Goal: Transaction & Acquisition: Purchase product/service

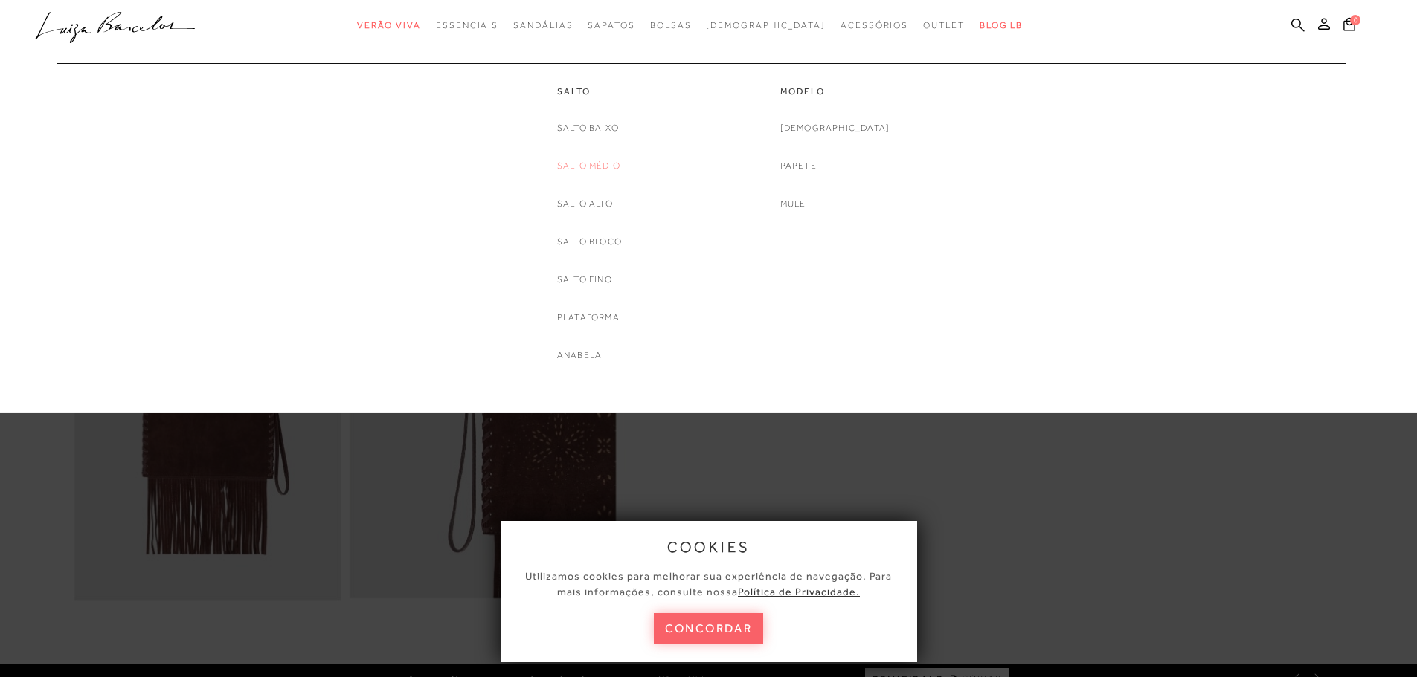
click at [578, 168] on link "Salto Médio" at bounding box center [588, 166] width 63 height 16
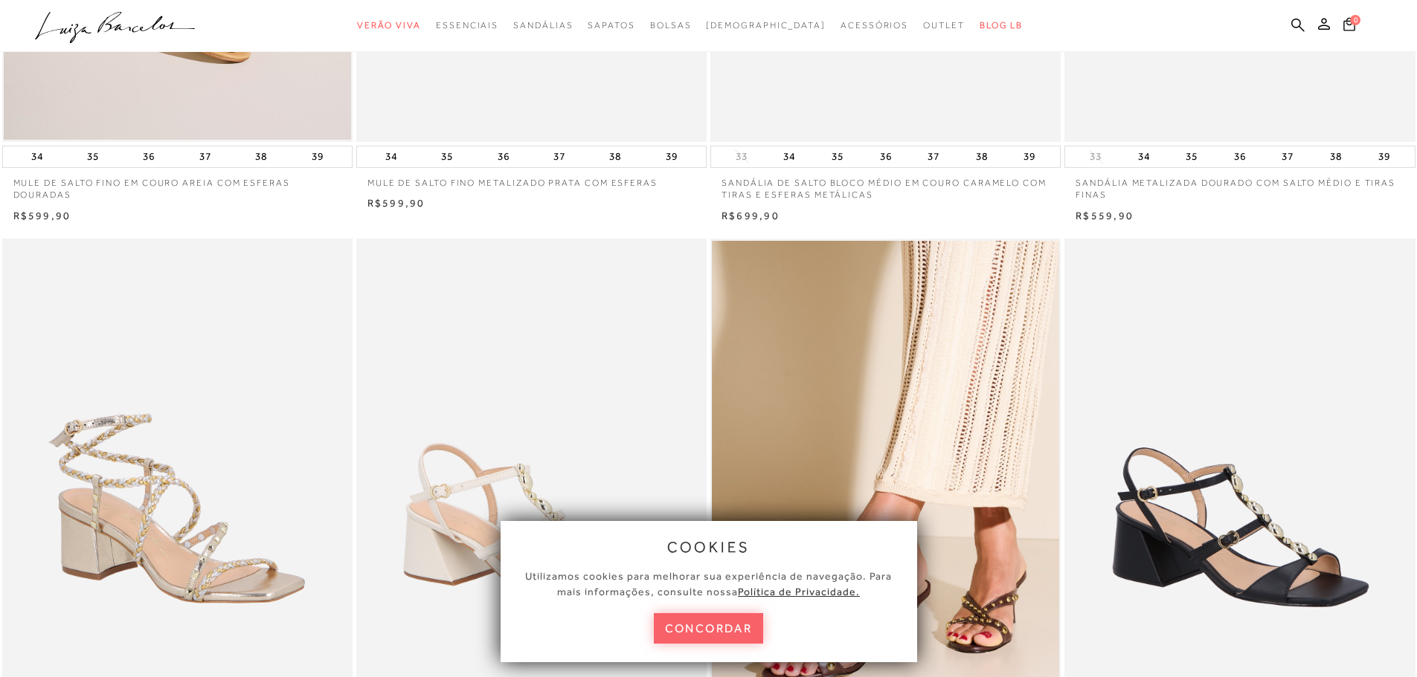
scroll to position [521, 0]
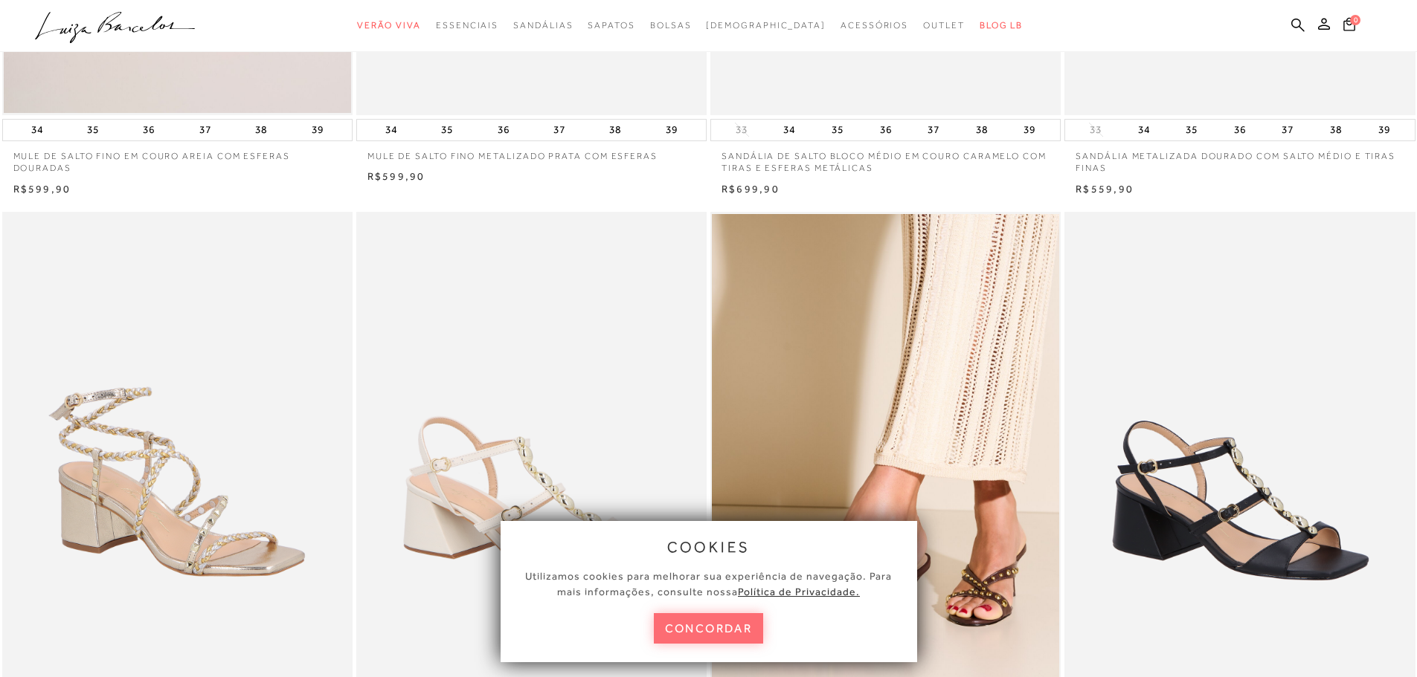
click at [685, 634] on button "concordar" at bounding box center [709, 629] width 110 height 30
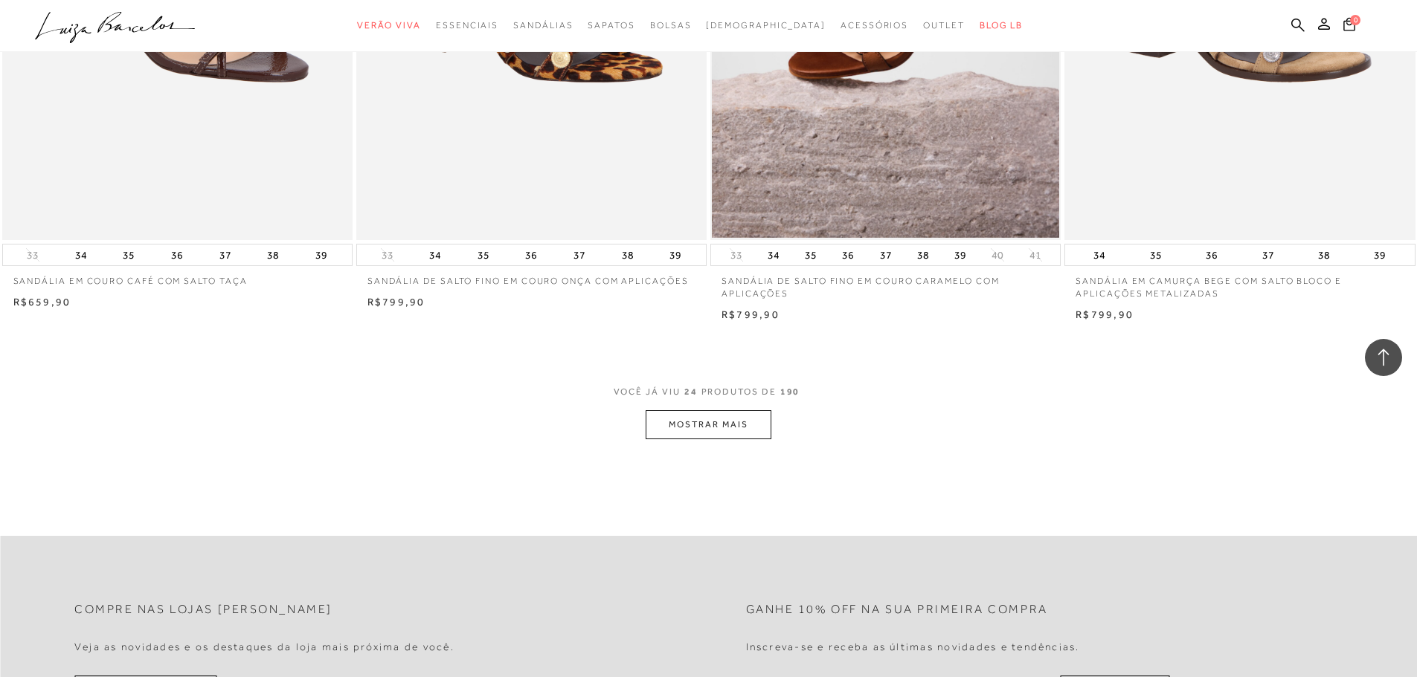
scroll to position [3569, 0]
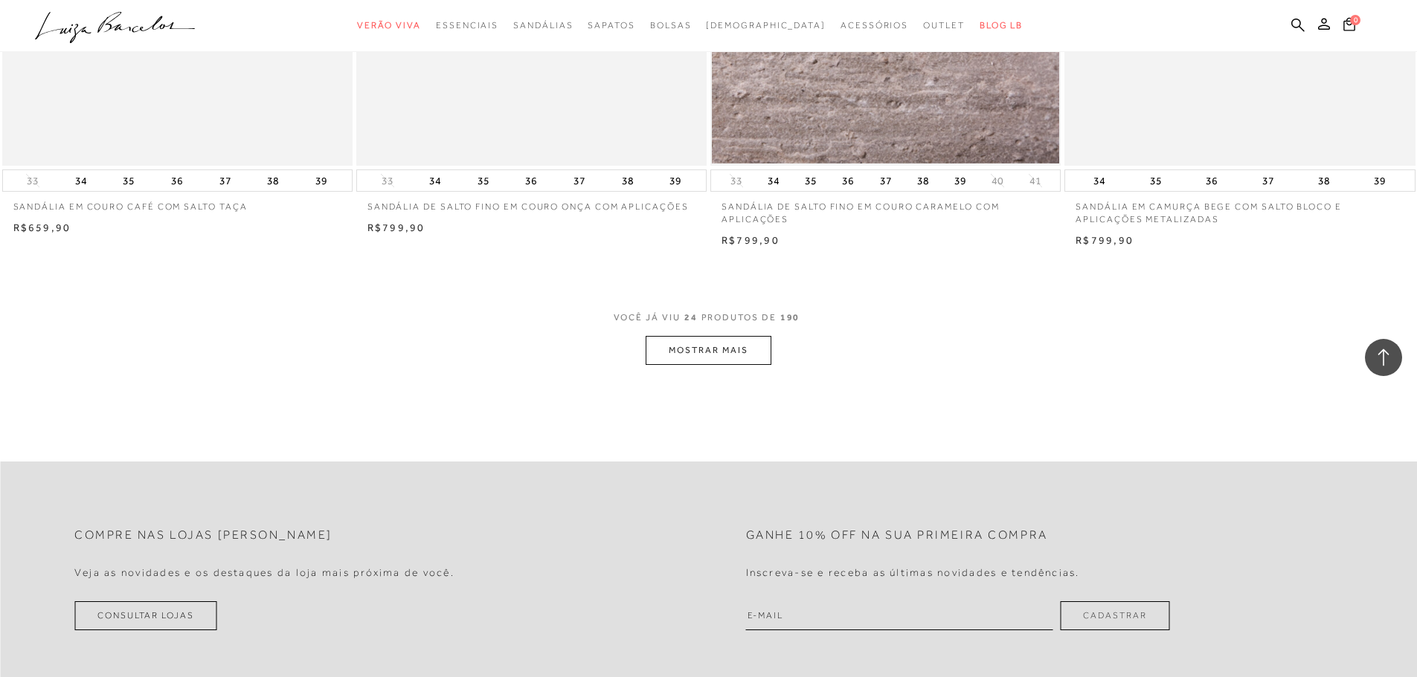
click at [760, 361] on button "MOSTRAR MAIS" at bounding box center [707, 350] width 125 height 29
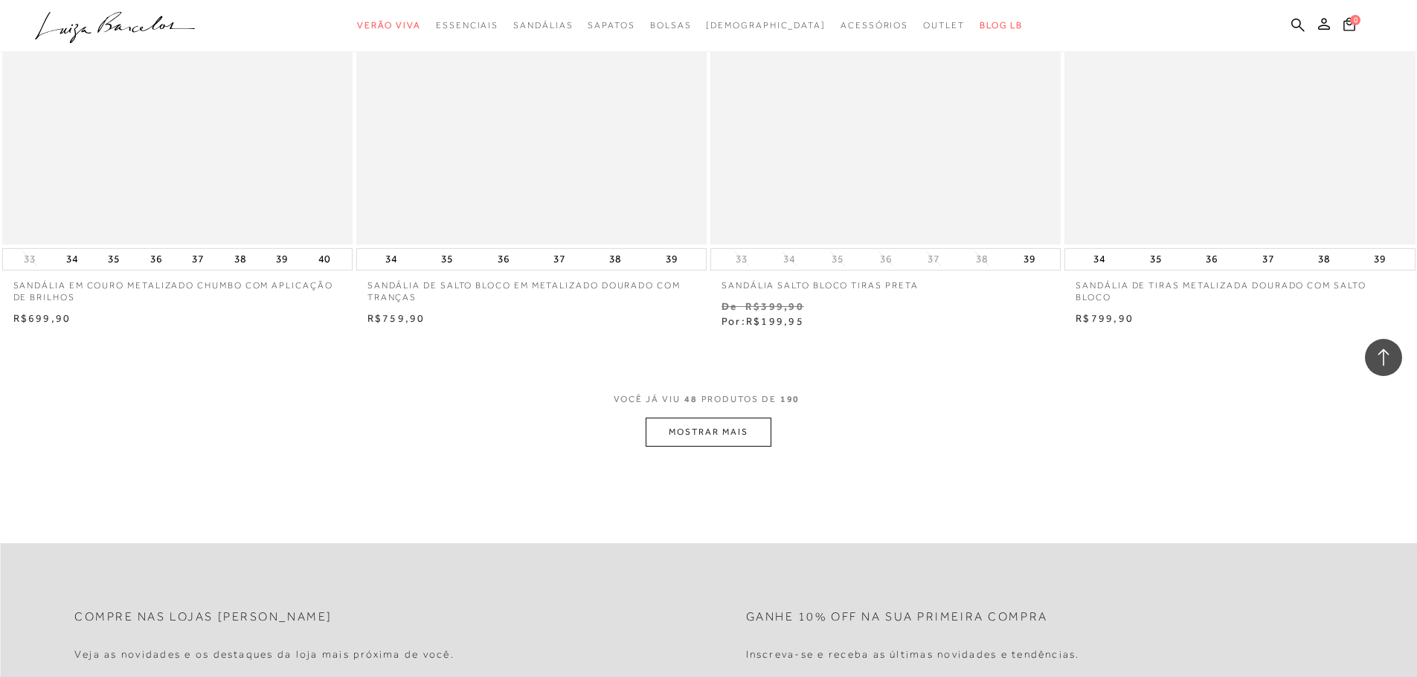
scroll to position [7511, 0]
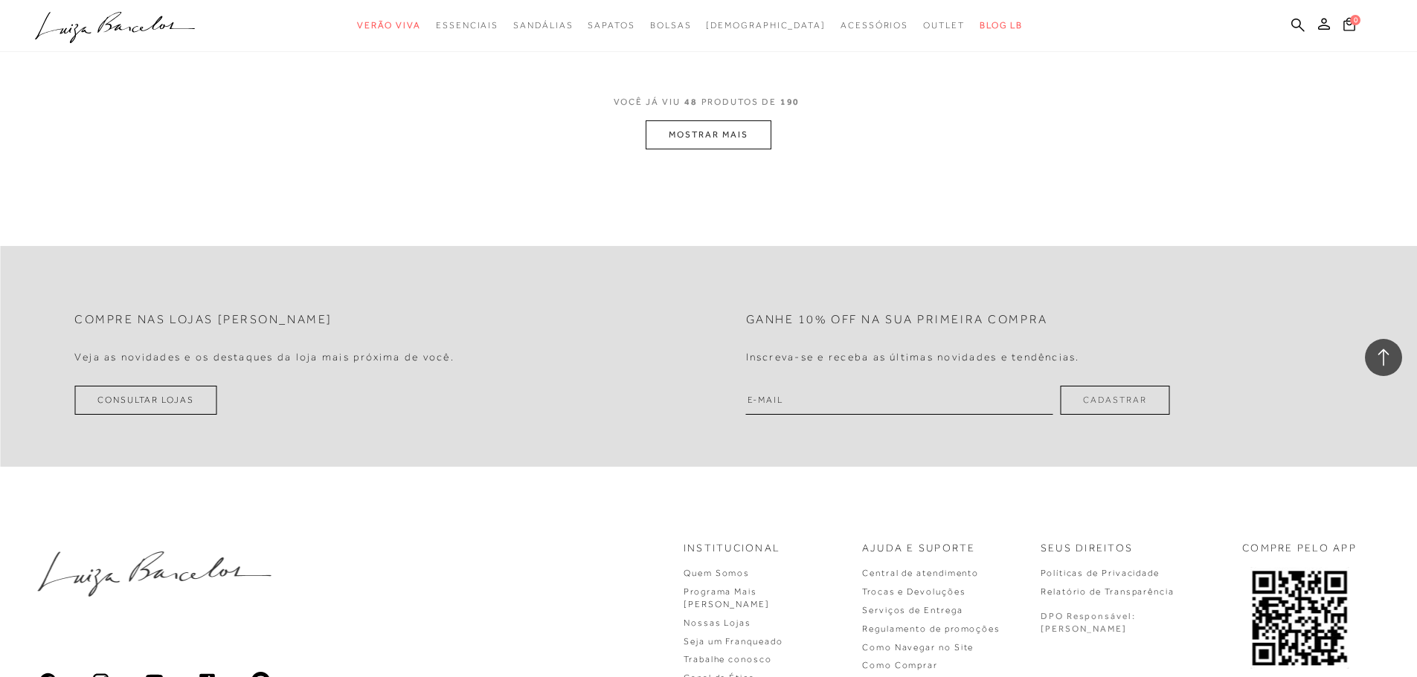
click at [723, 134] on button "MOSTRAR MAIS" at bounding box center [707, 134] width 125 height 29
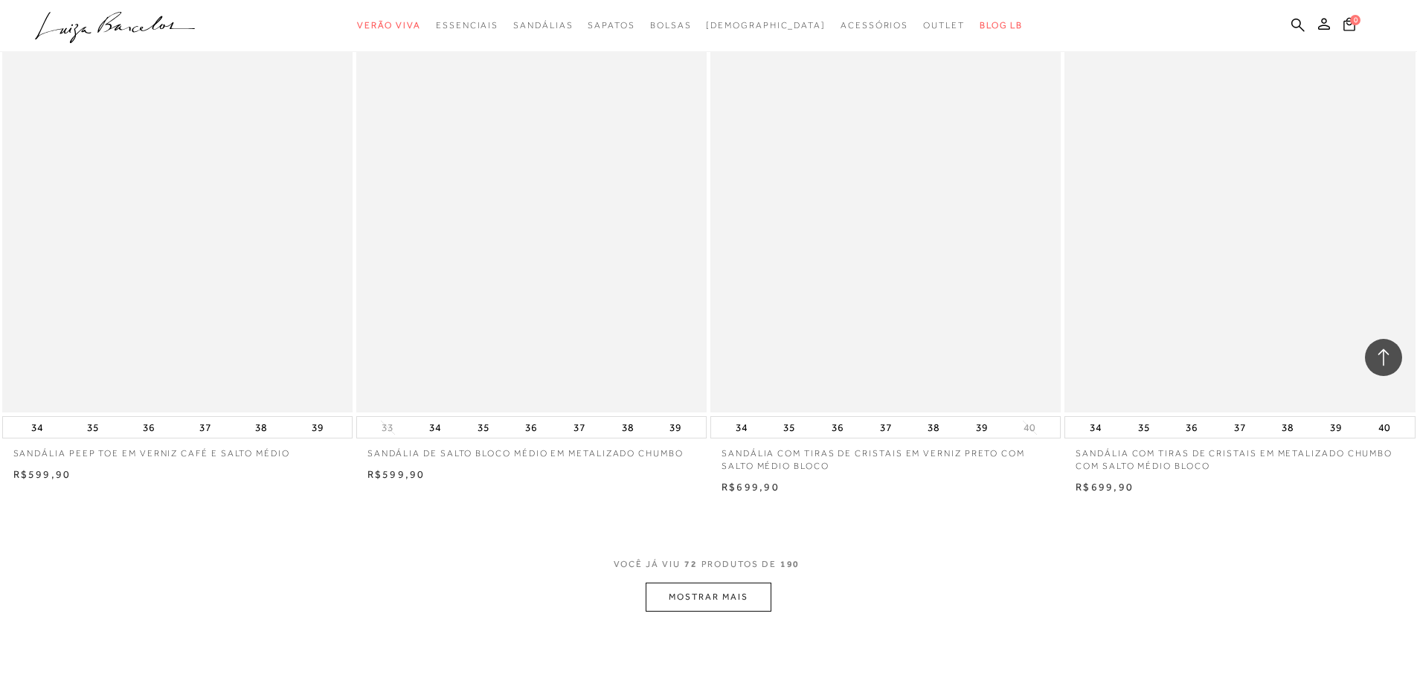
scroll to position [11155, 0]
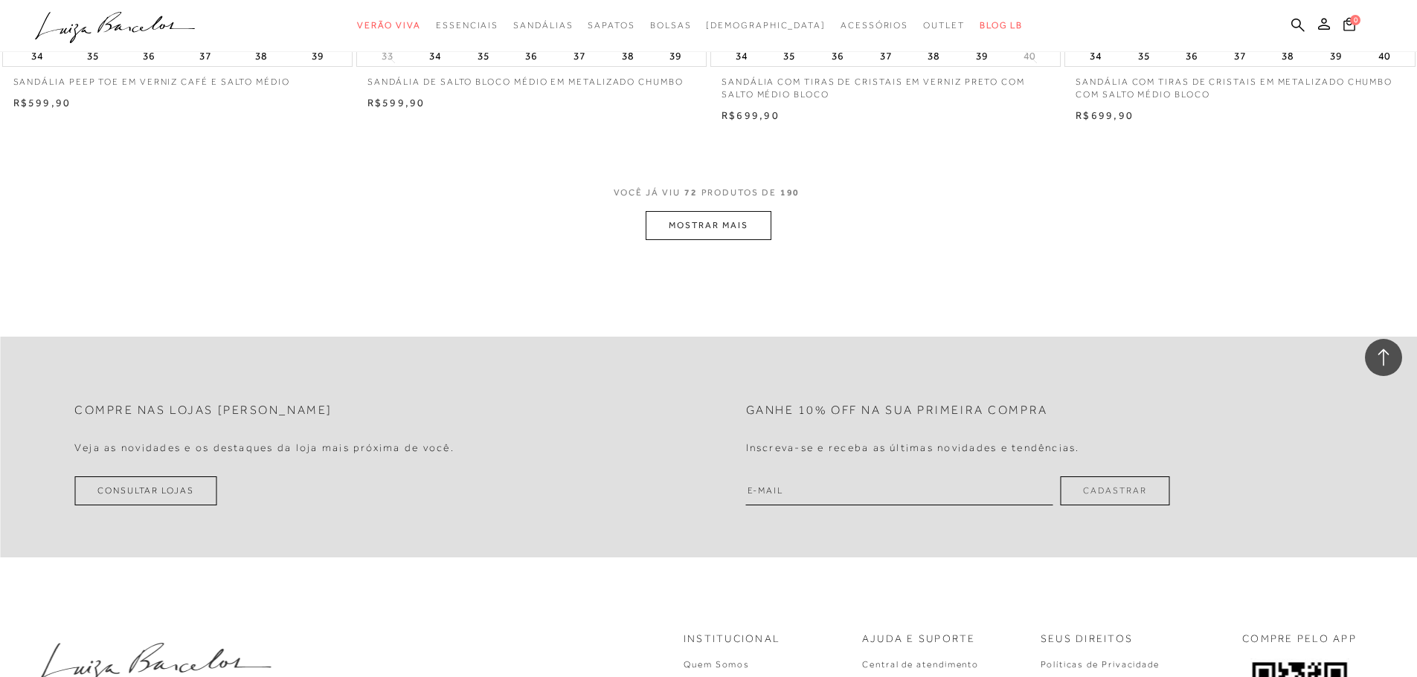
click at [782, 231] on div "VOCÊ JÁ VIU 72 PRODUTOS DE 190 MOSTRAR MAIS" at bounding box center [708, 212] width 1417 height 56
click at [764, 232] on button "MOSTRAR MAIS" at bounding box center [707, 225] width 125 height 29
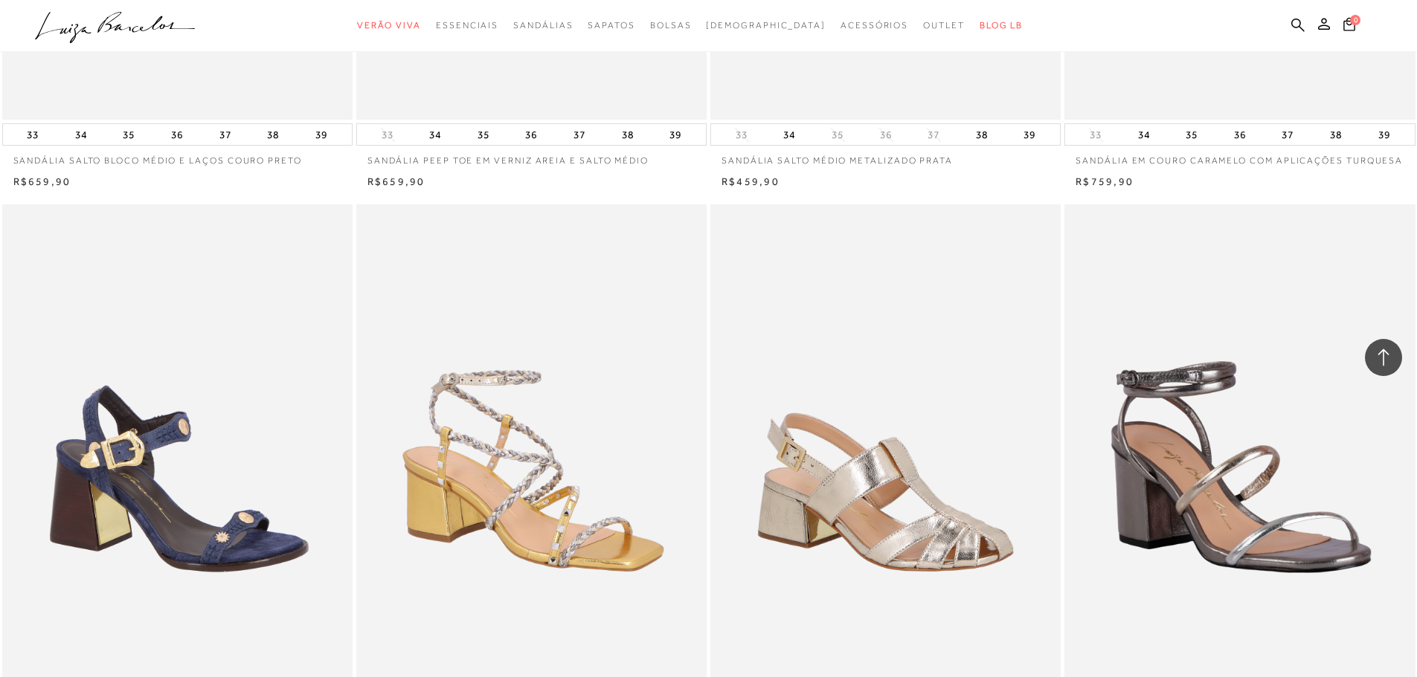
scroll to position [13386, 0]
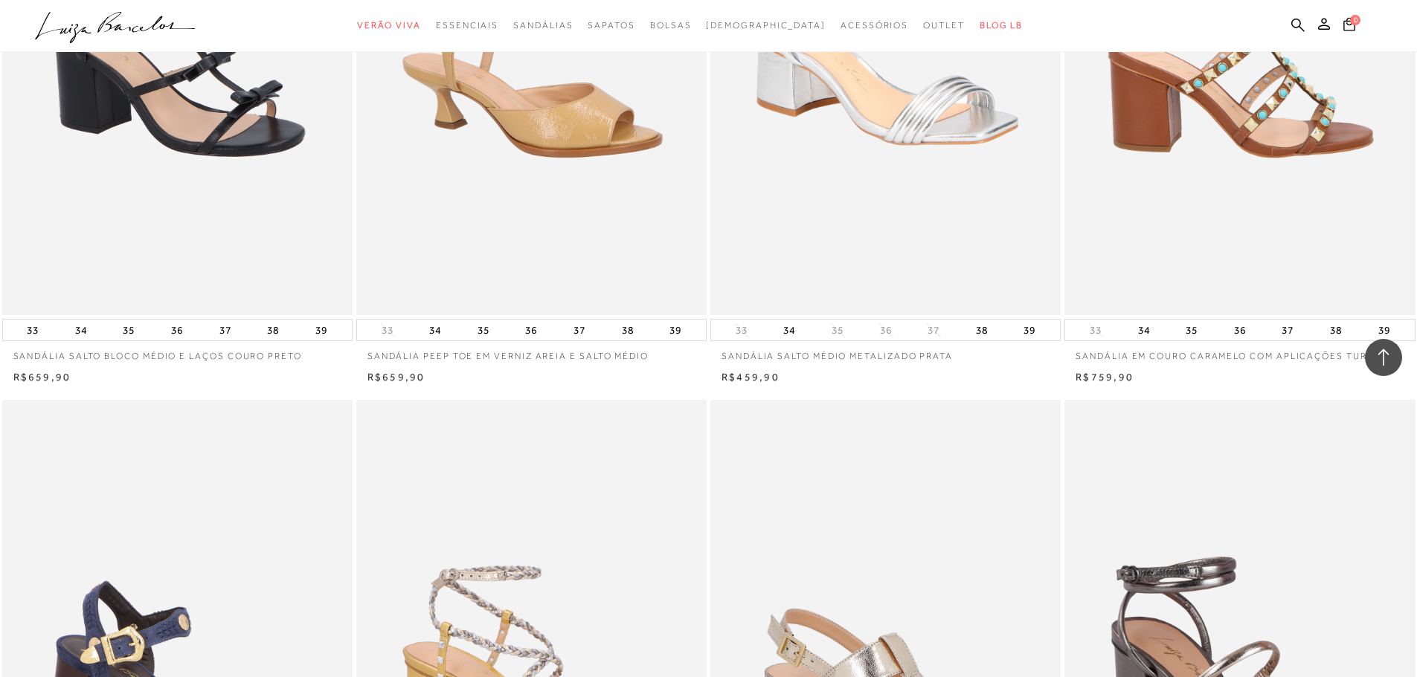
click at [1185, 194] on img at bounding box center [1240, 53] width 349 height 526
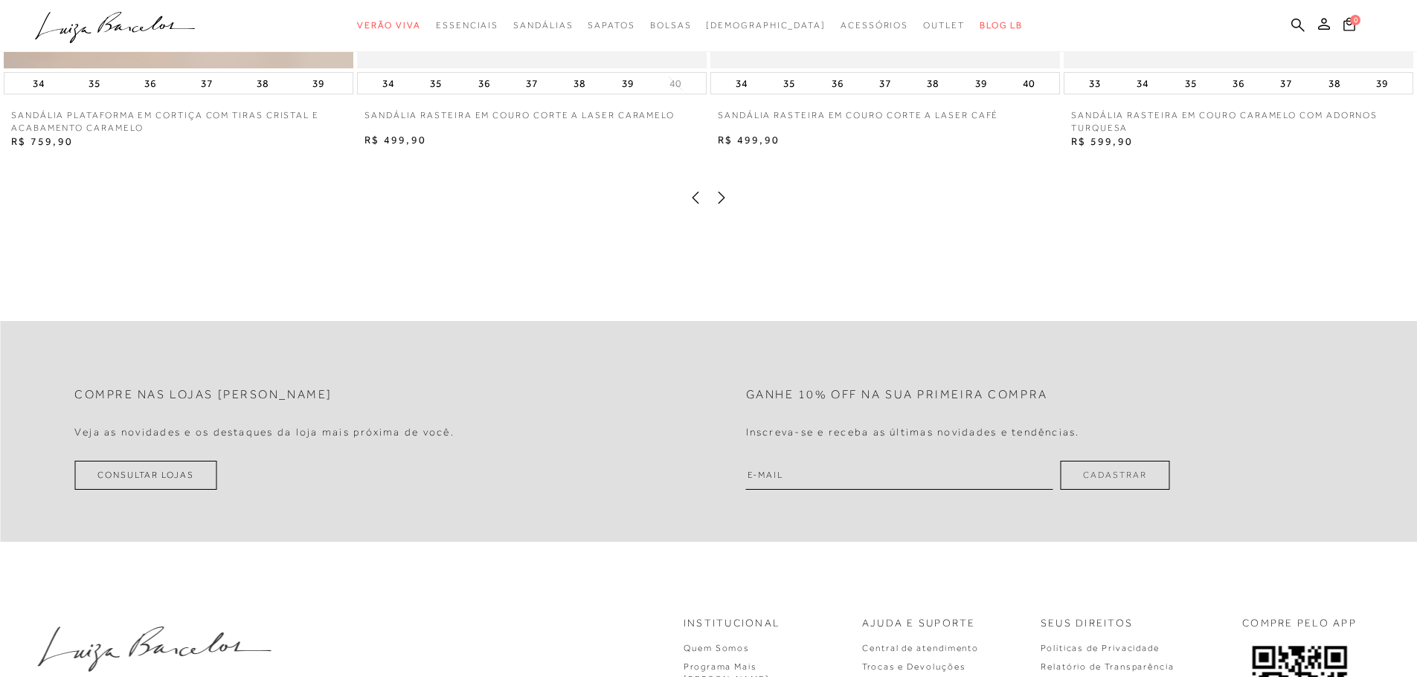
scroll to position [3346, 0]
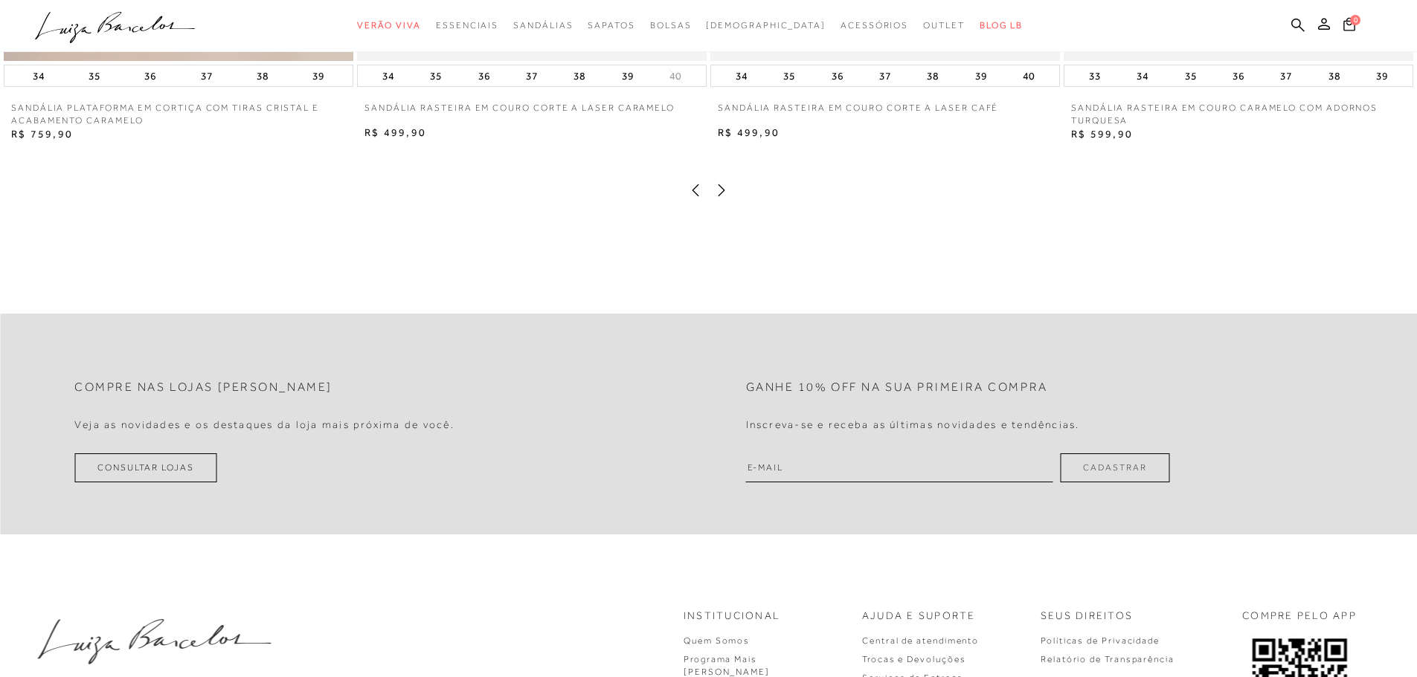
click at [721, 198] on icon at bounding box center [721, 190] width 15 height 15
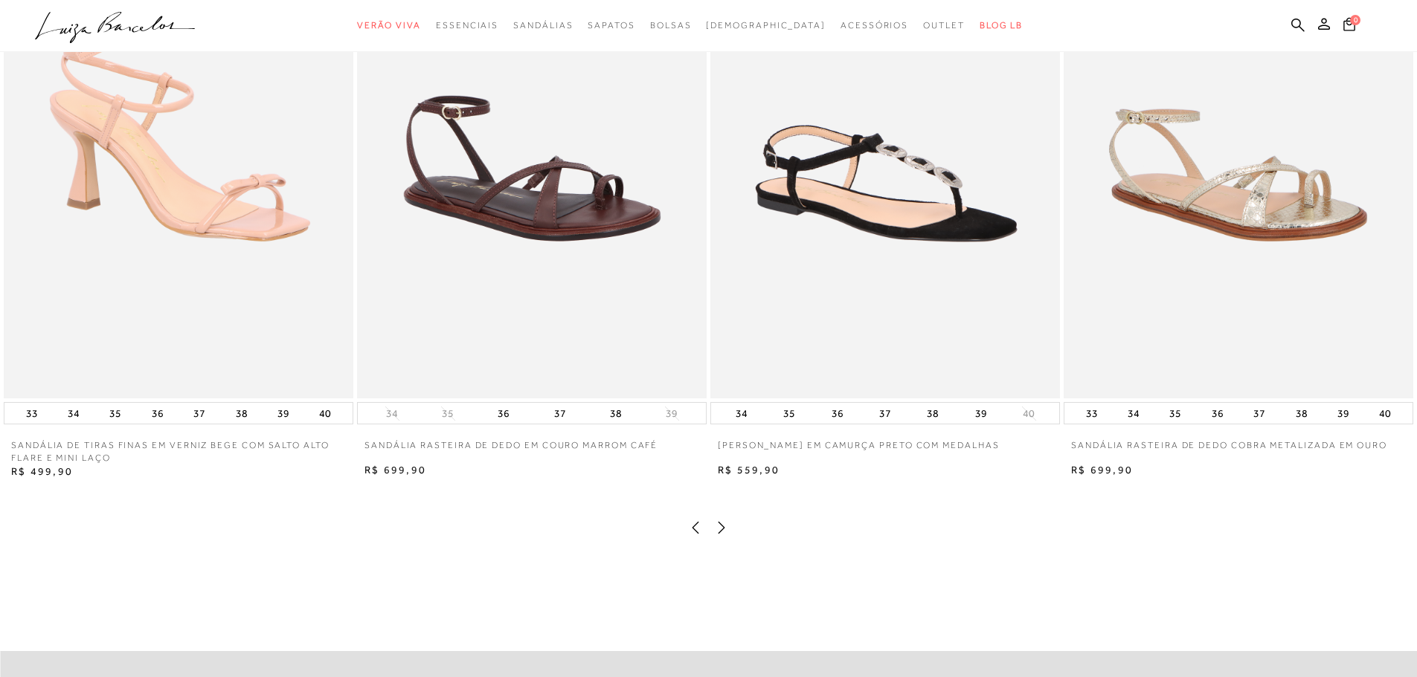
scroll to position [2975, 0]
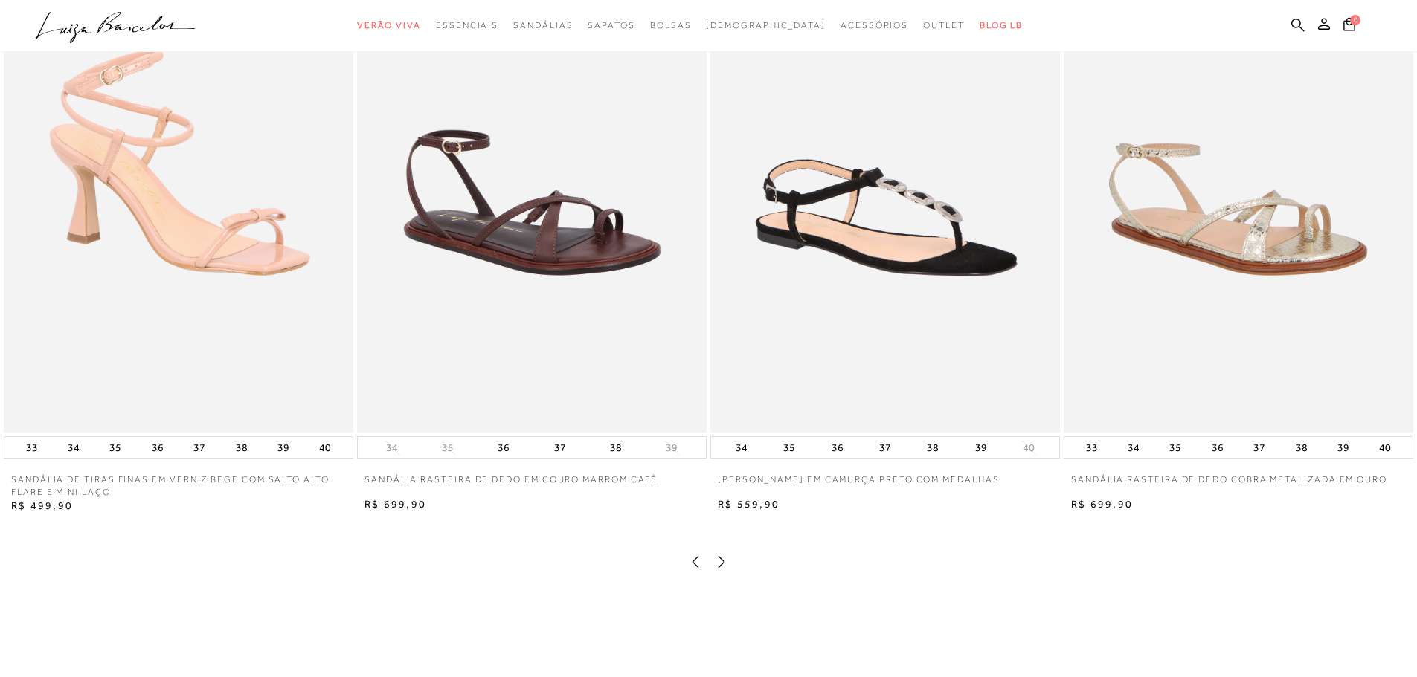
click at [718, 570] on icon at bounding box center [721, 562] width 15 height 15
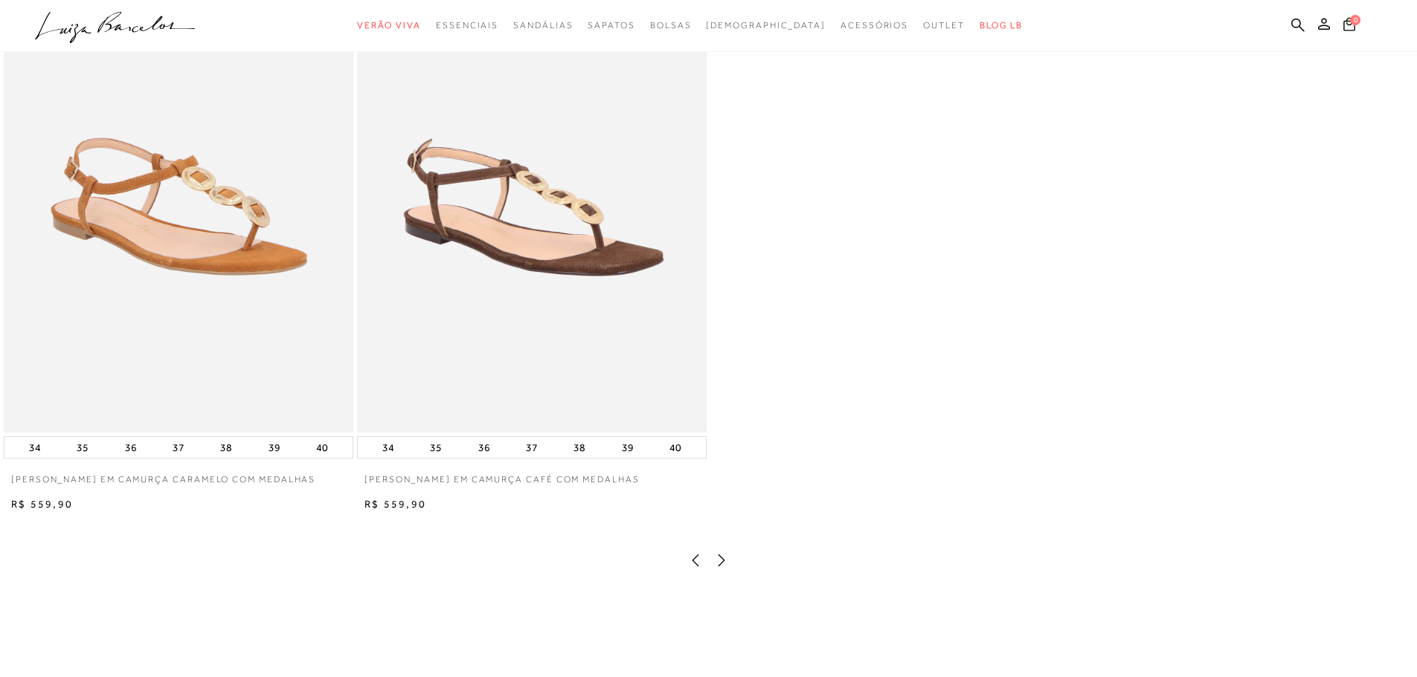
click at [723, 568] on icon at bounding box center [721, 560] width 15 height 15
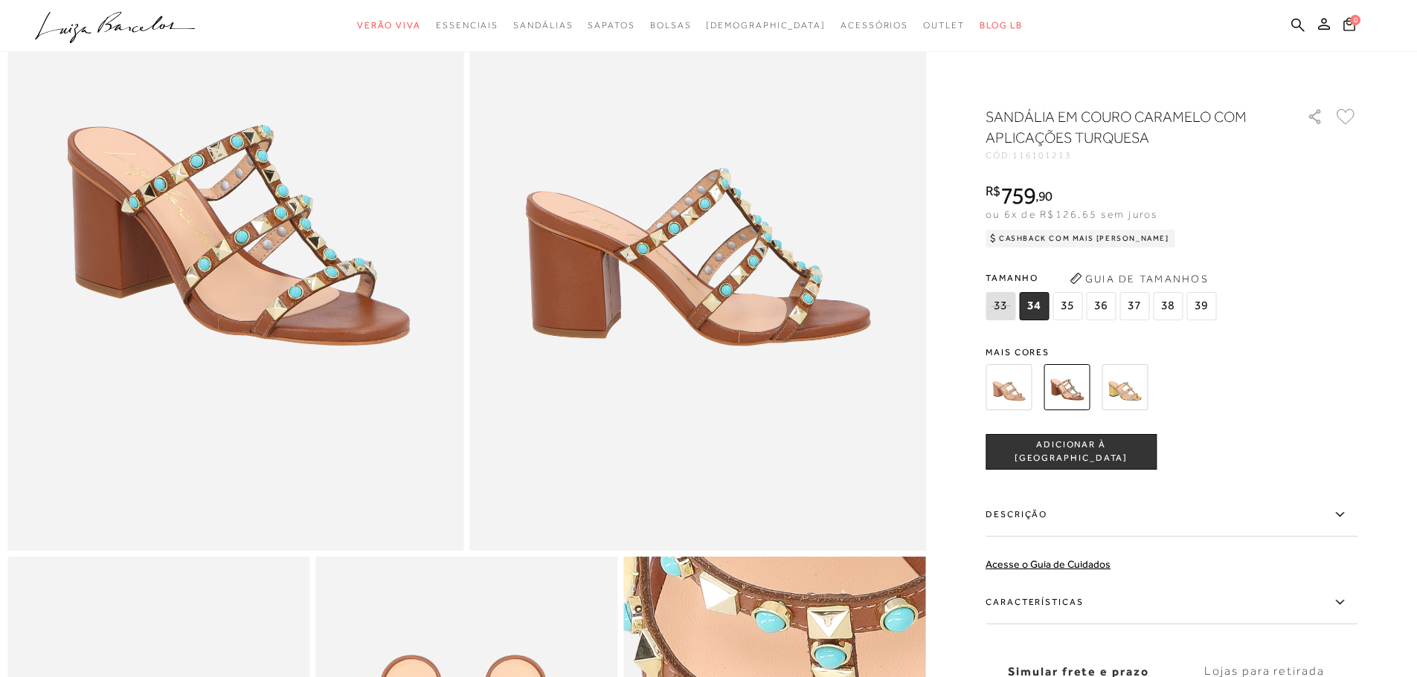
scroll to position [0, 0]
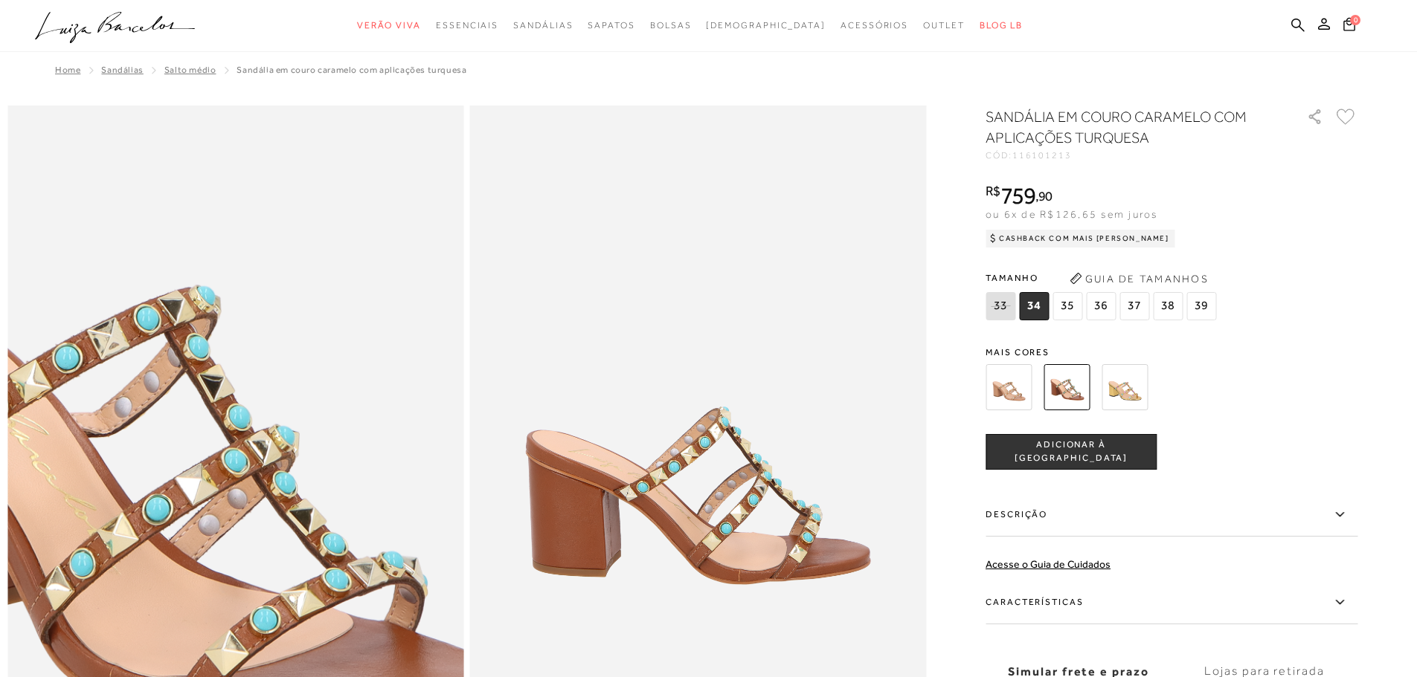
click at [325, 446] on img at bounding box center [144, 453] width 912 height 1369
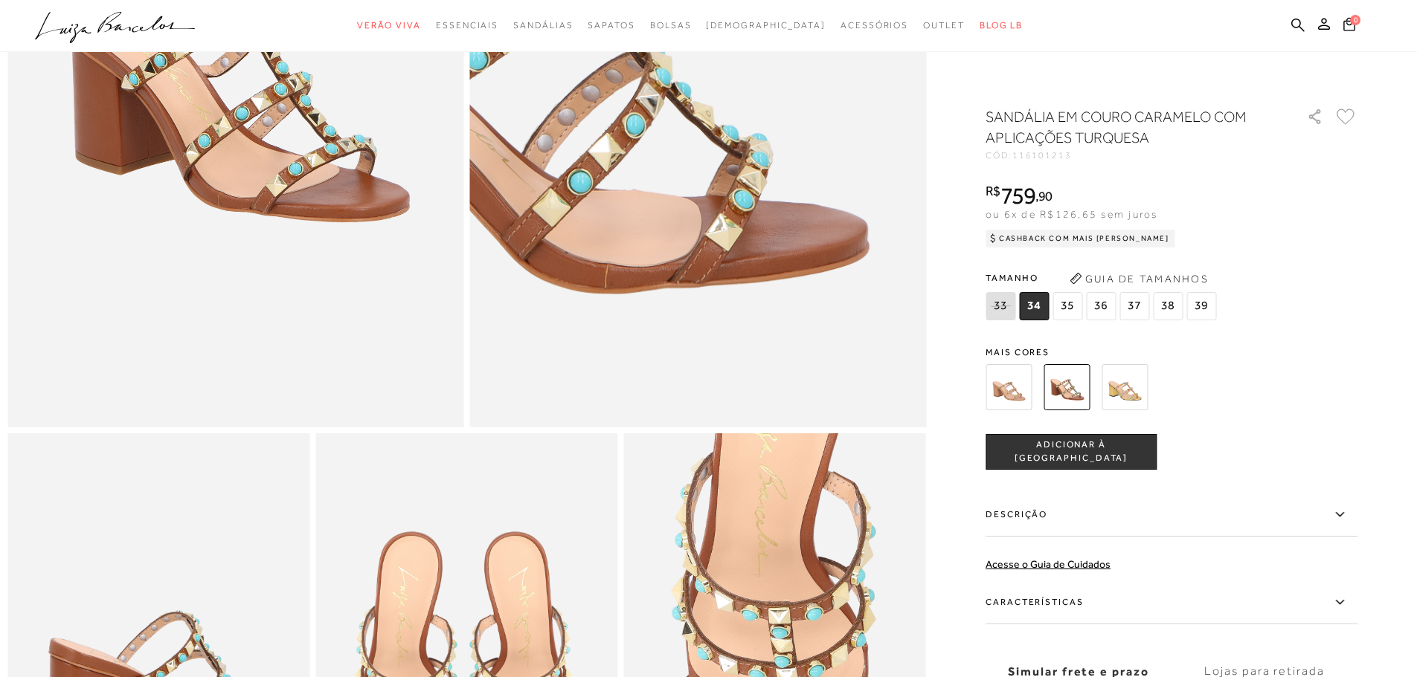
scroll to position [372, 0]
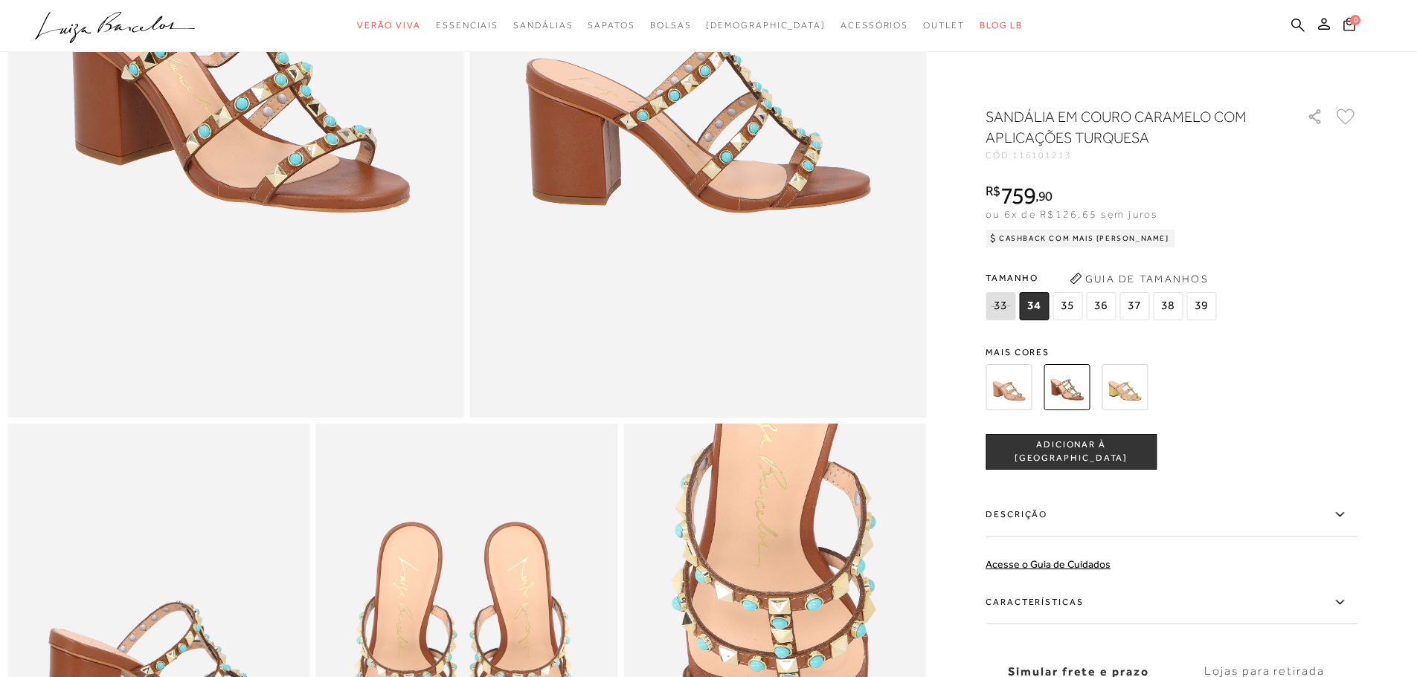
click at [1147, 385] on img at bounding box center [1124, 387] width 46 height 46
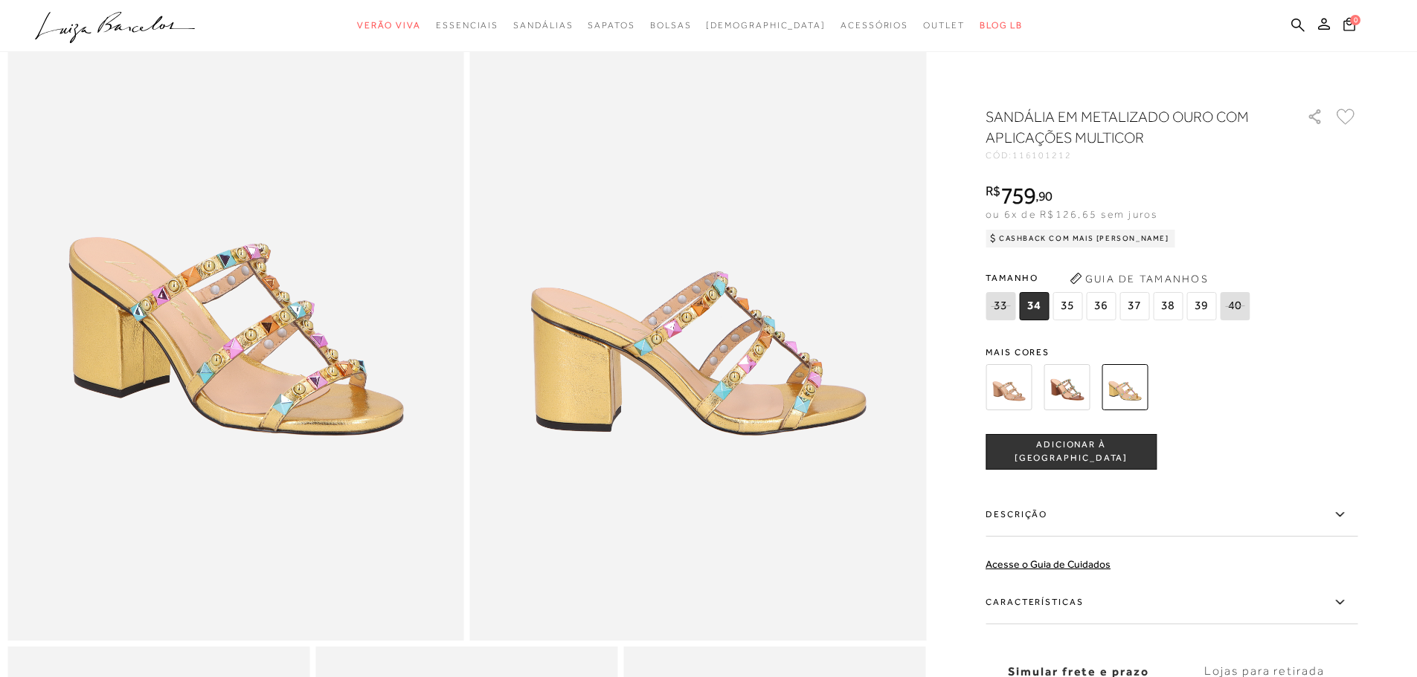
click at [1014, 388] on img at bounding box center [1008, 387] width 46 height 46
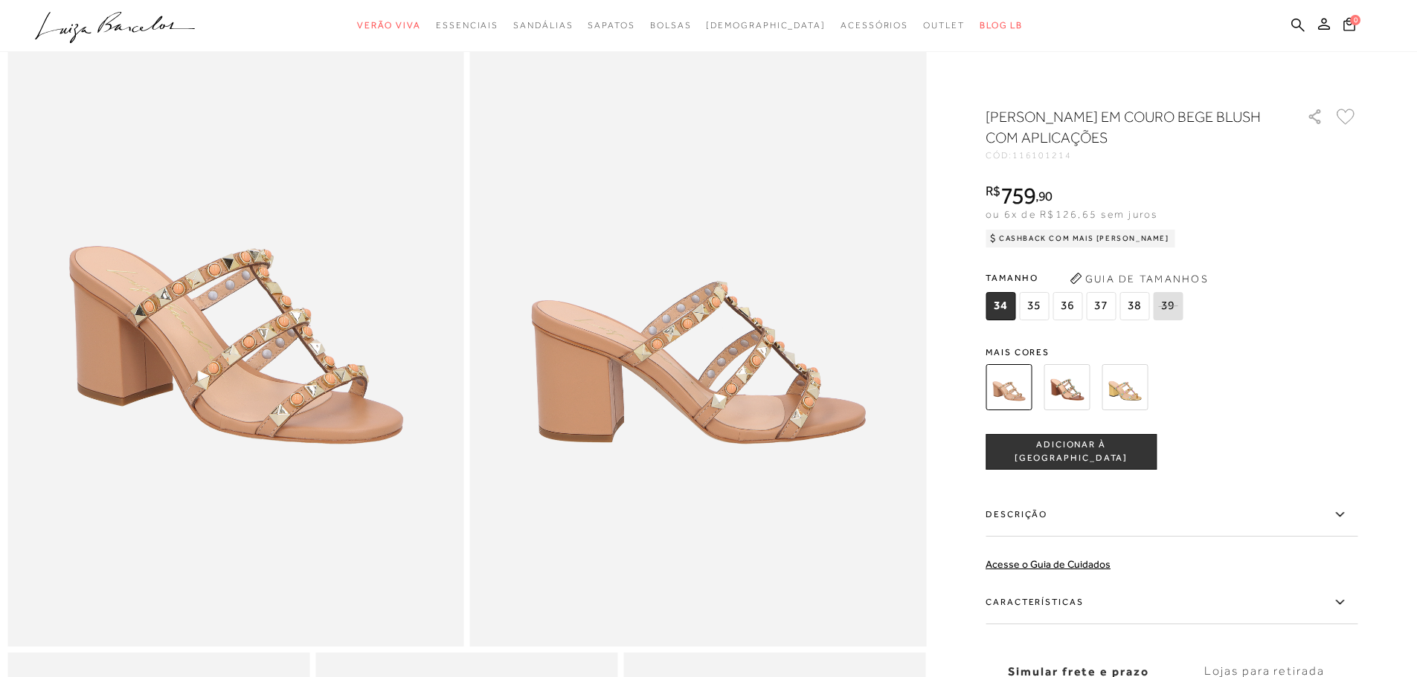
scroll to position [149, 0]
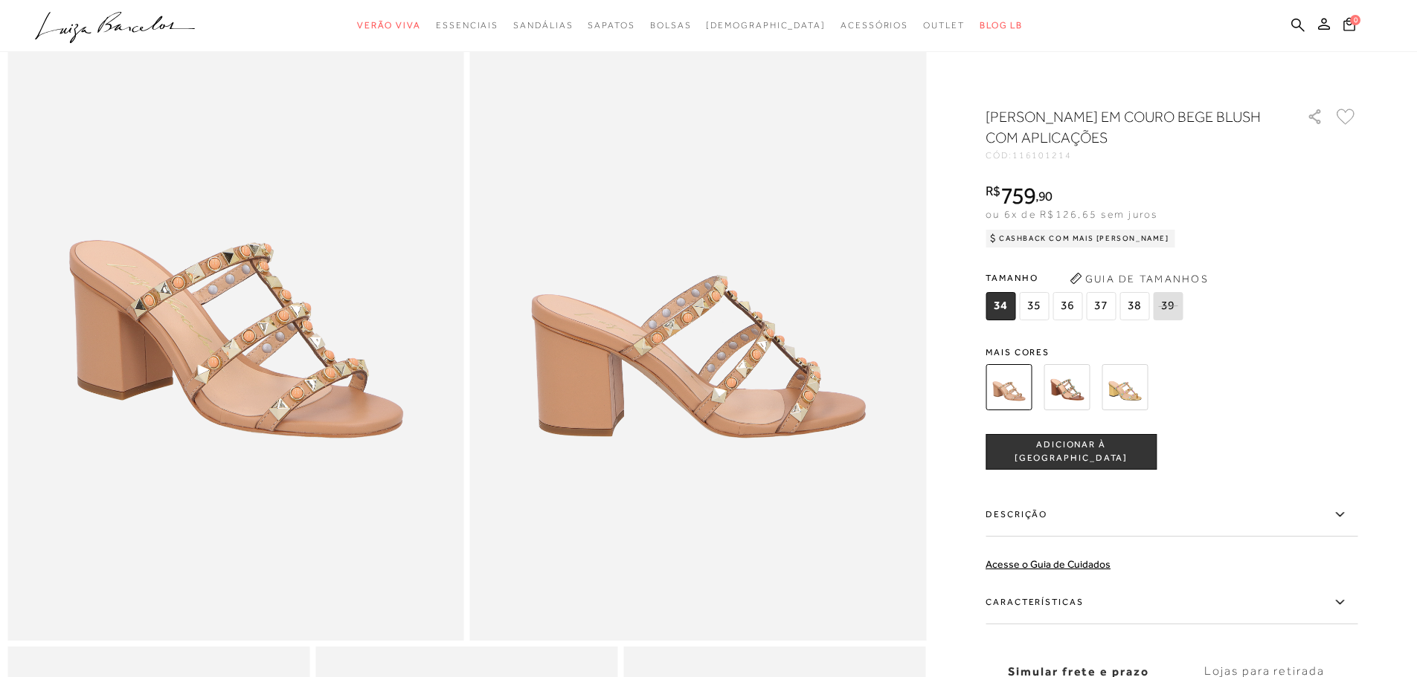
click at [1073, 384] on img at bounding box center [1066, 387] width 46 height 46
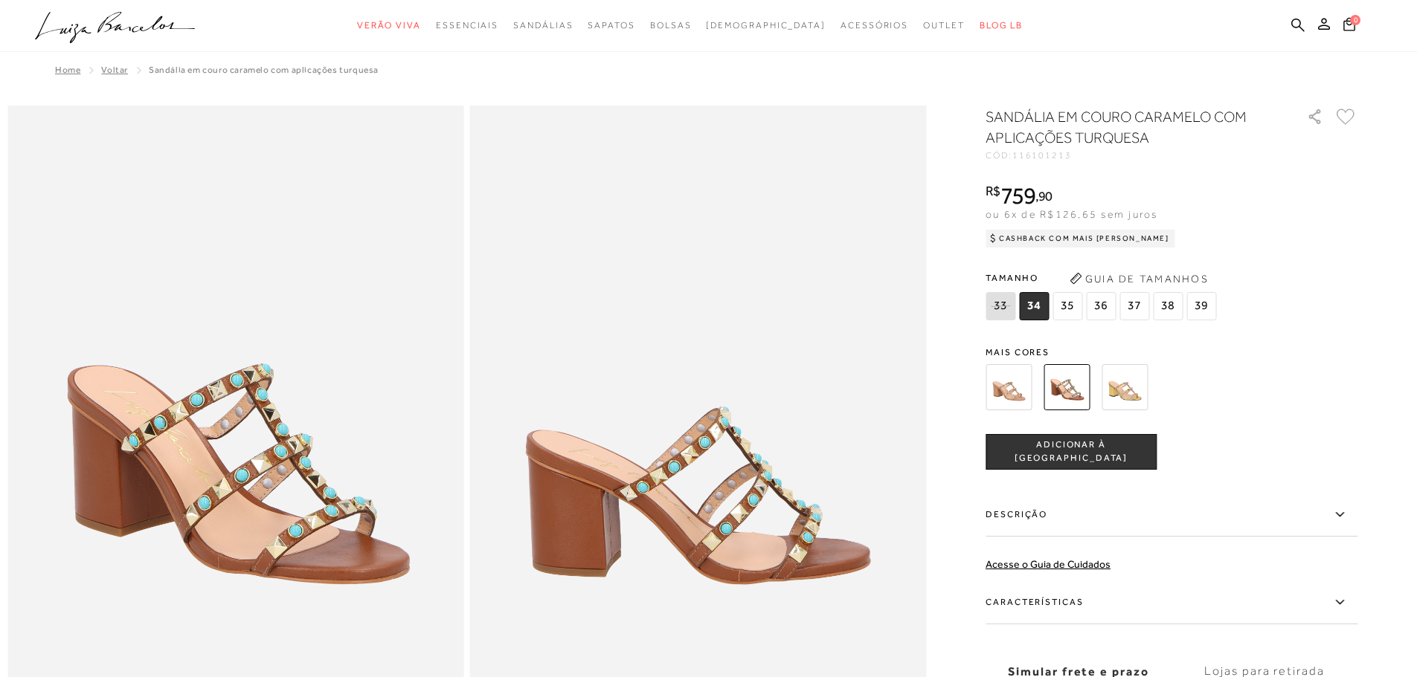
click at [1004, 396] on img at bounding box center [1008, 387] width 46 height 46
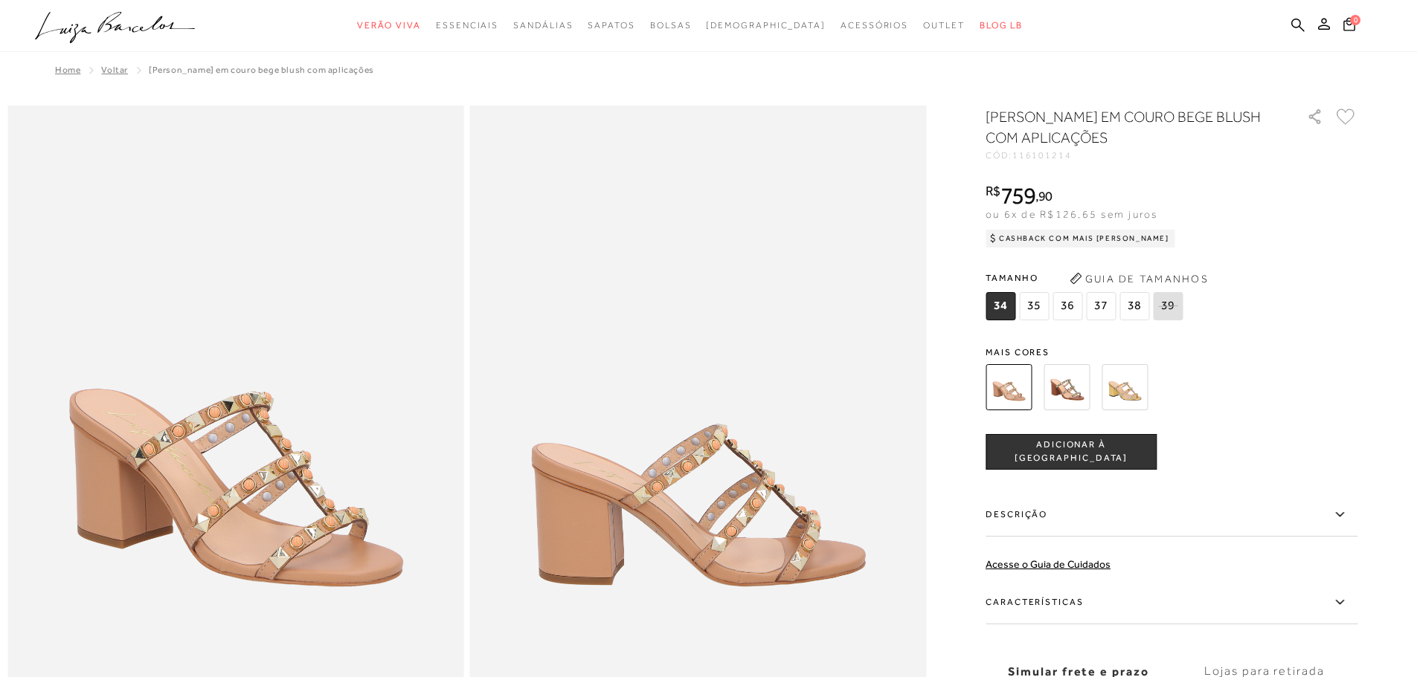
click at [1075, 390] on img at bounding box center [1066, 387] width 46 height 46
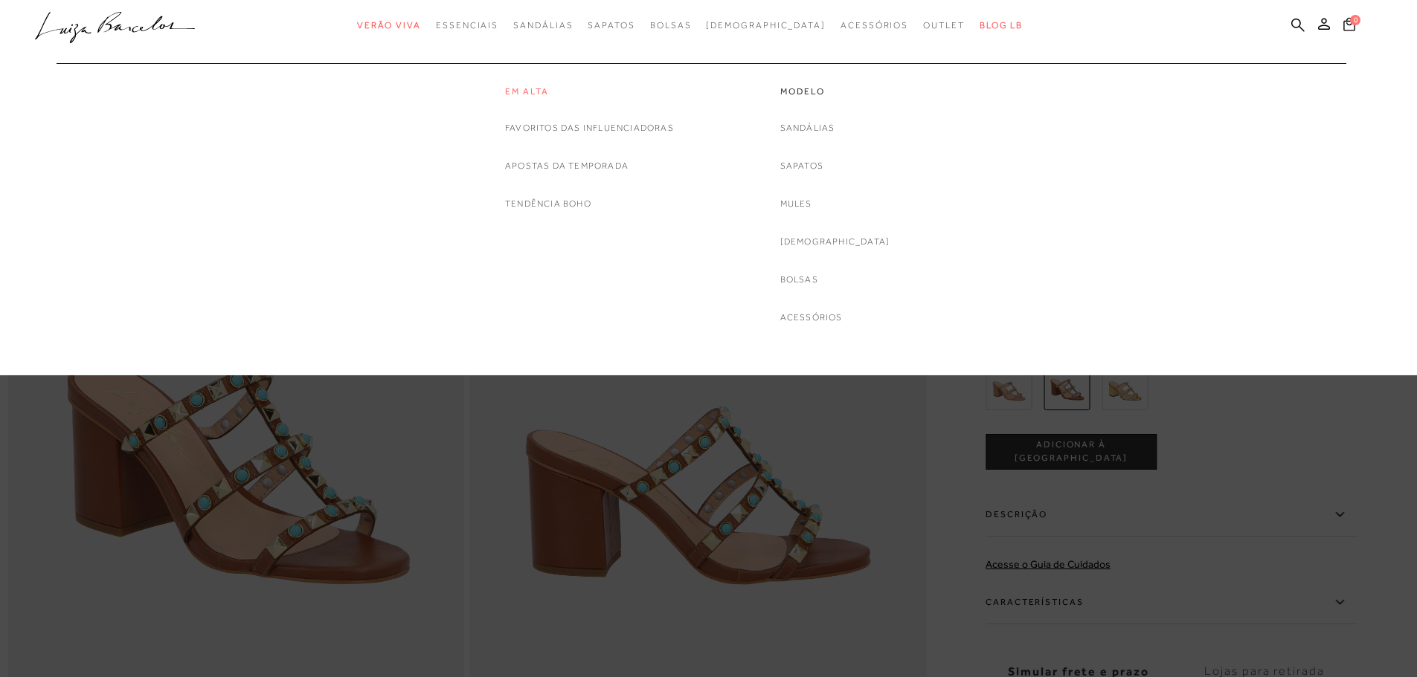
click at [540, 91] on link "Em alta" at bounding box center [589, 92] width 169 height 13
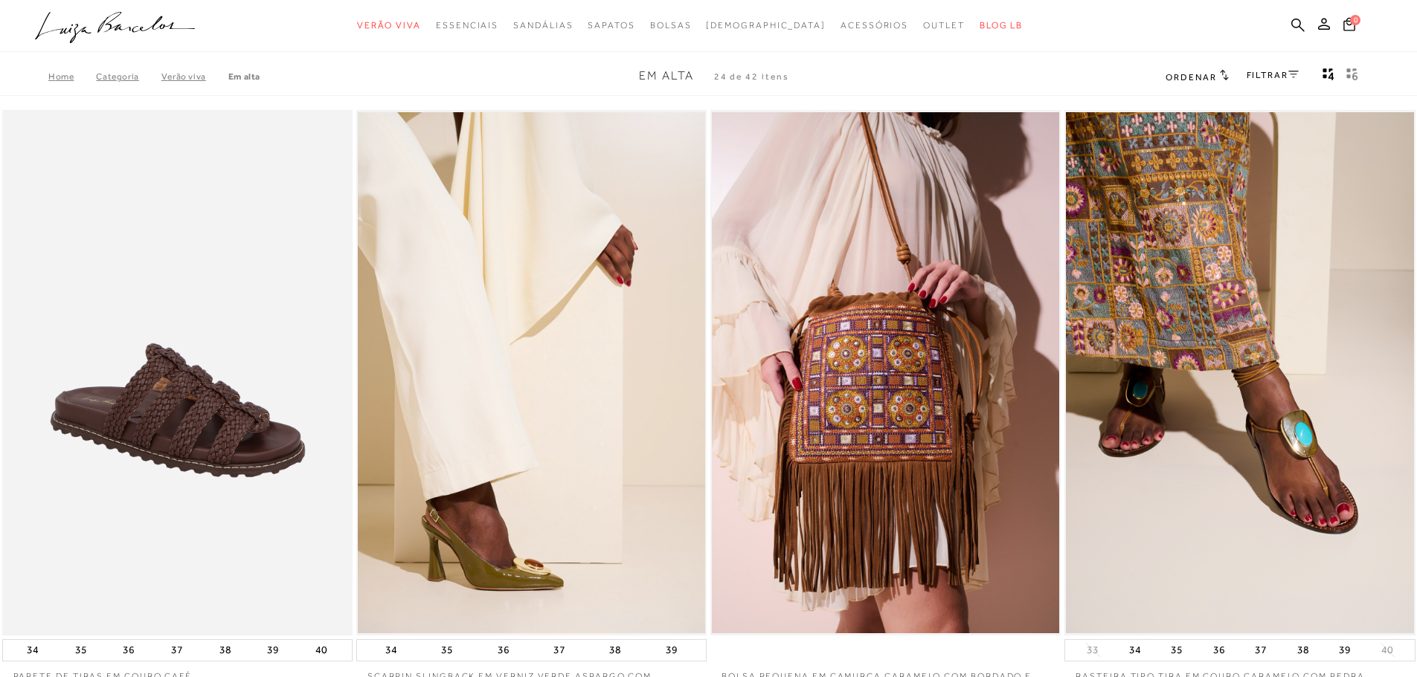
click at [1205, 74] on span "Ordenar" at bounding box center [1190, 77] width 51 height 10
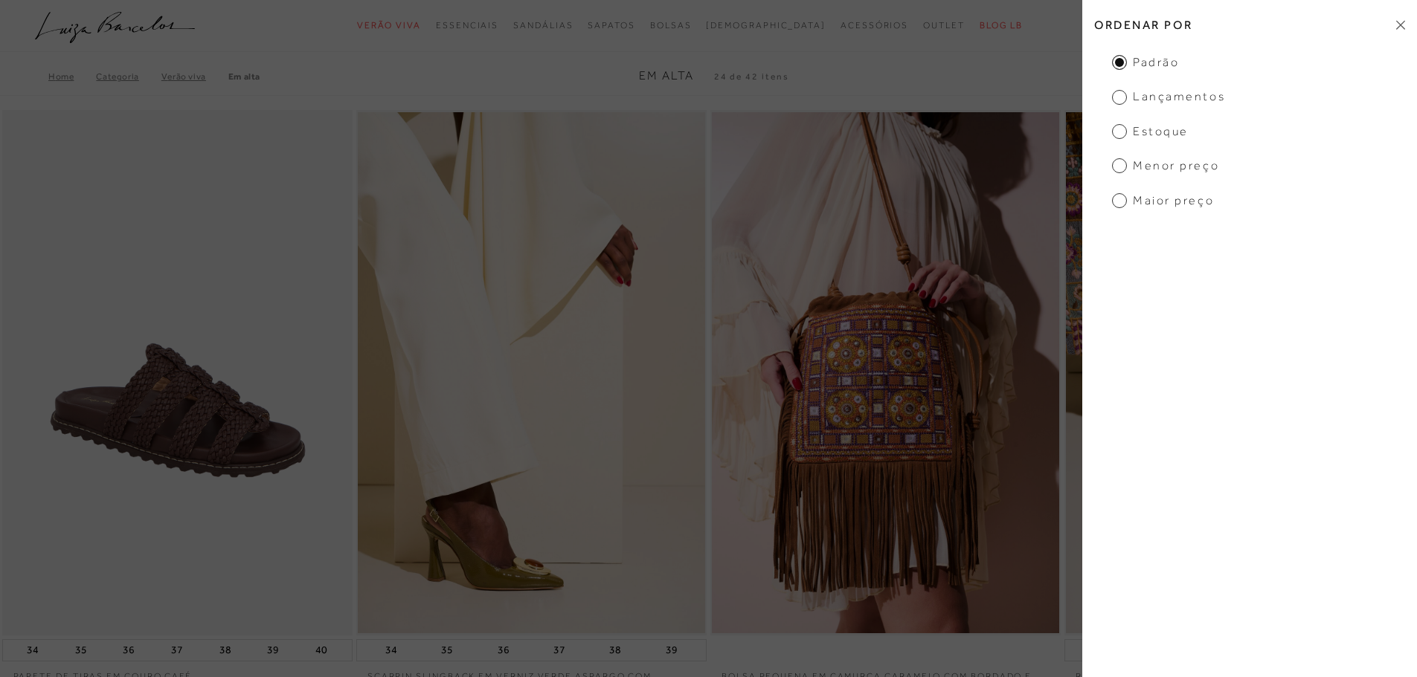
click at [1274, 50] on div "Ordenar por Padrão Lançamentos Estoque Menor preço Maior preço" at bounding box center [1249, 338] width 335 height 677
click at [1397, 31] on h2 "Ordenar por" at bounding box center [1249, 24] width 335 height 35
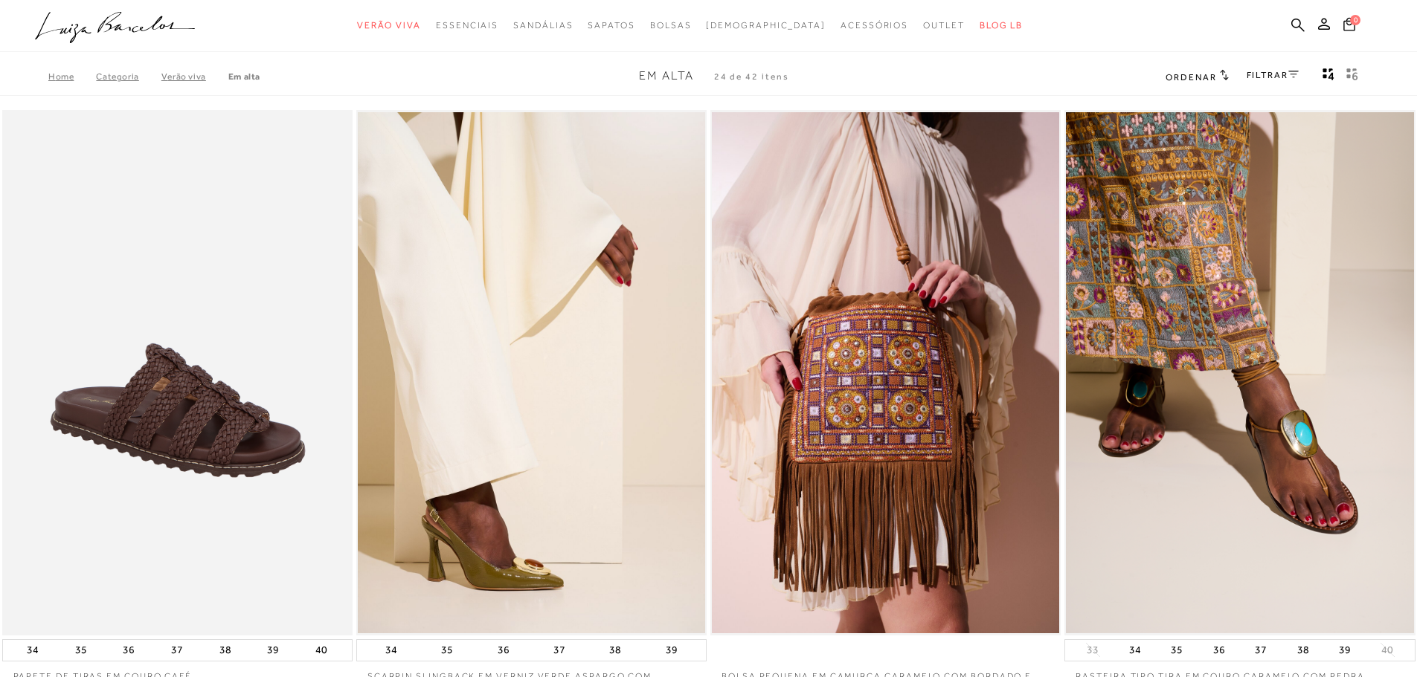
click at [1287, 77] on link "FILTRAR" at bounding box center [1272, 75] width 52 height 10
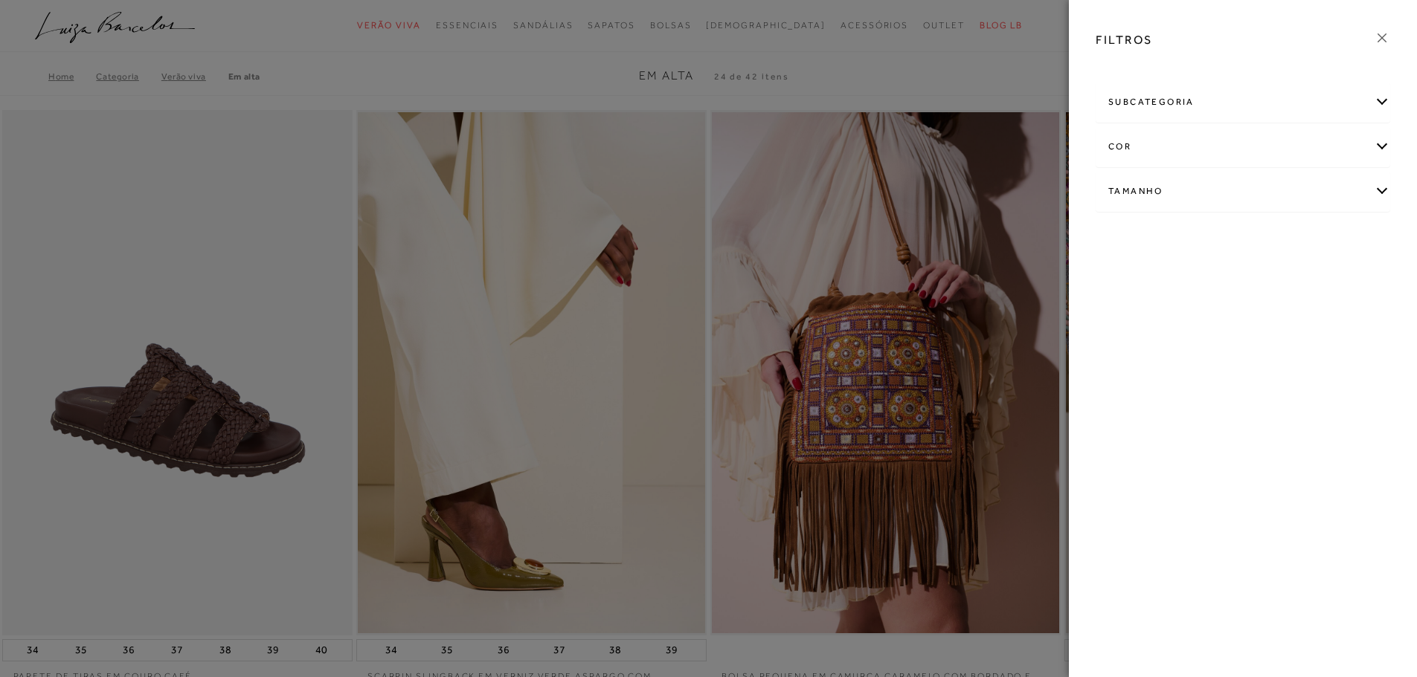
click at [1193, 188] on div "Tamanho" at bounding box center [1242, 191] width 293 height 39
click at [1165, 243] on span "34" at bounding box center [1161, 239] width 22 height 11
click at [1162, 243] on input "34" at bounding box center [1154, 241] width 15 height 15
checkbox input "true"
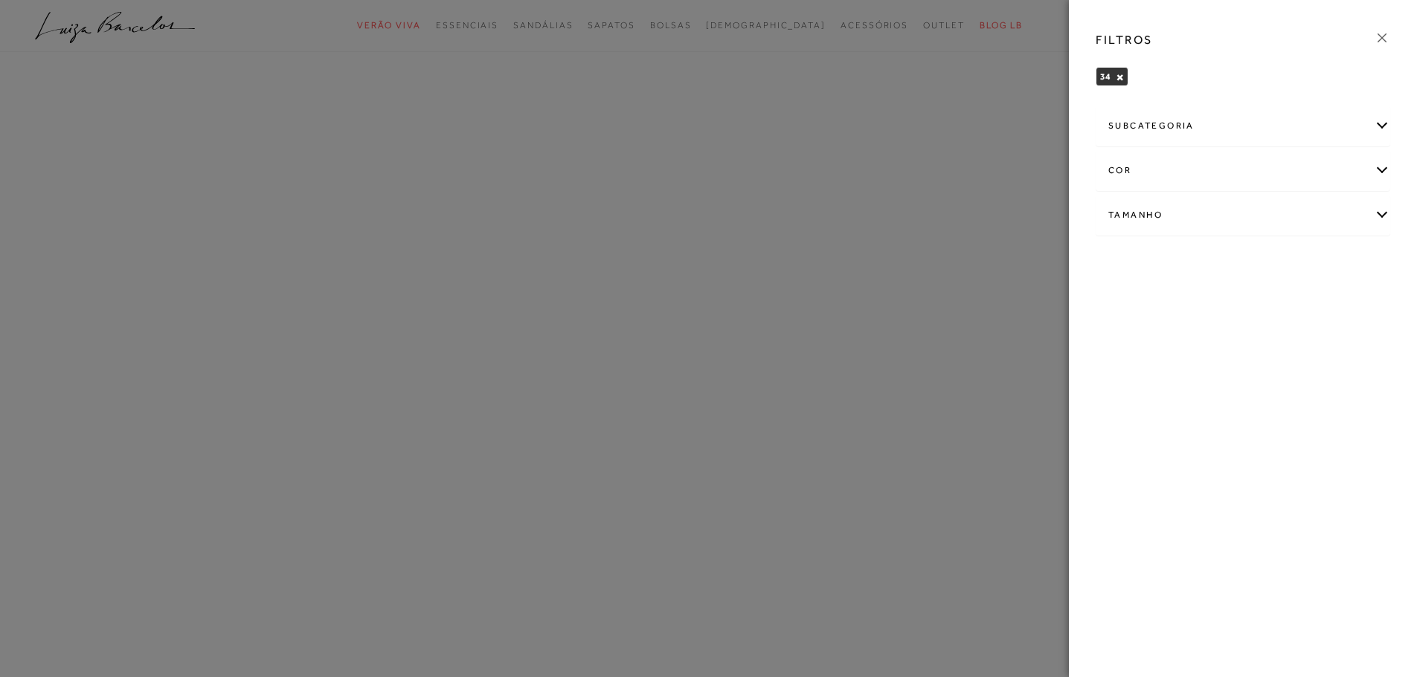
click at [1378, 38] on icon at bounding box center [1382, 38] width 16 height 16
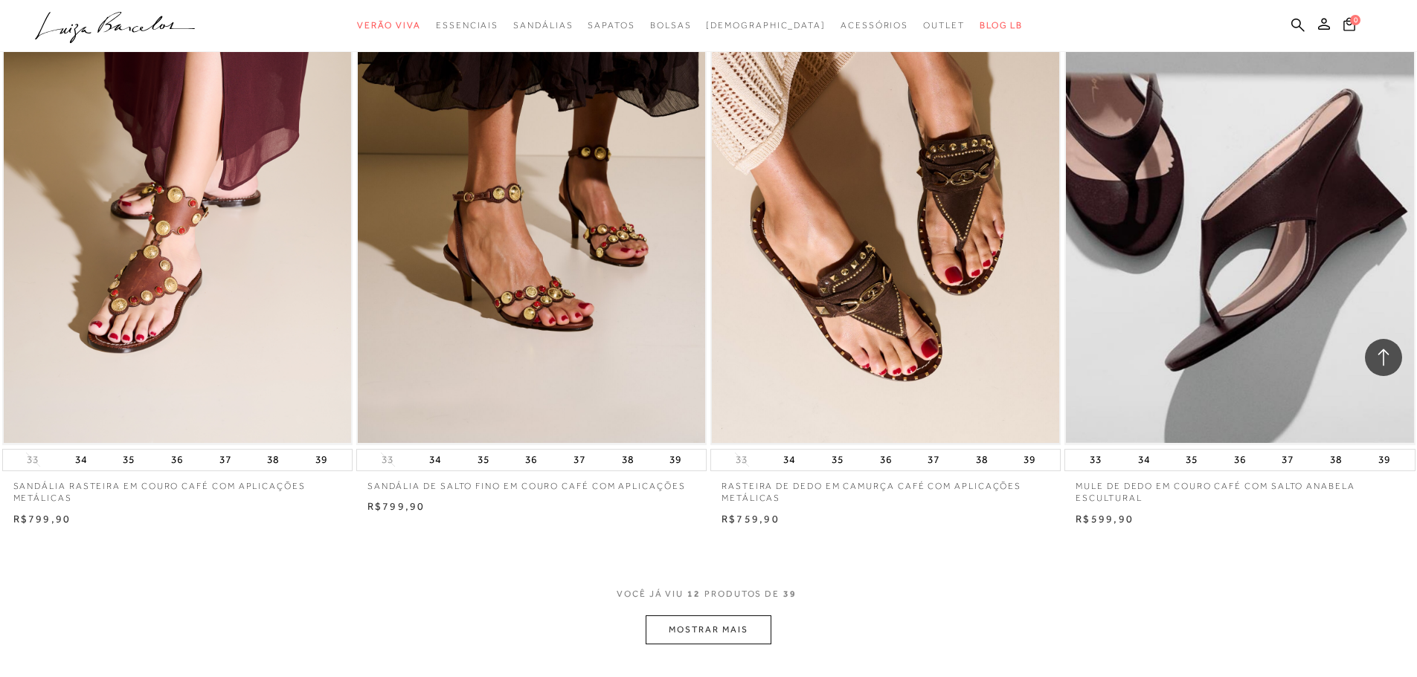
scroll to position [1487, 0]
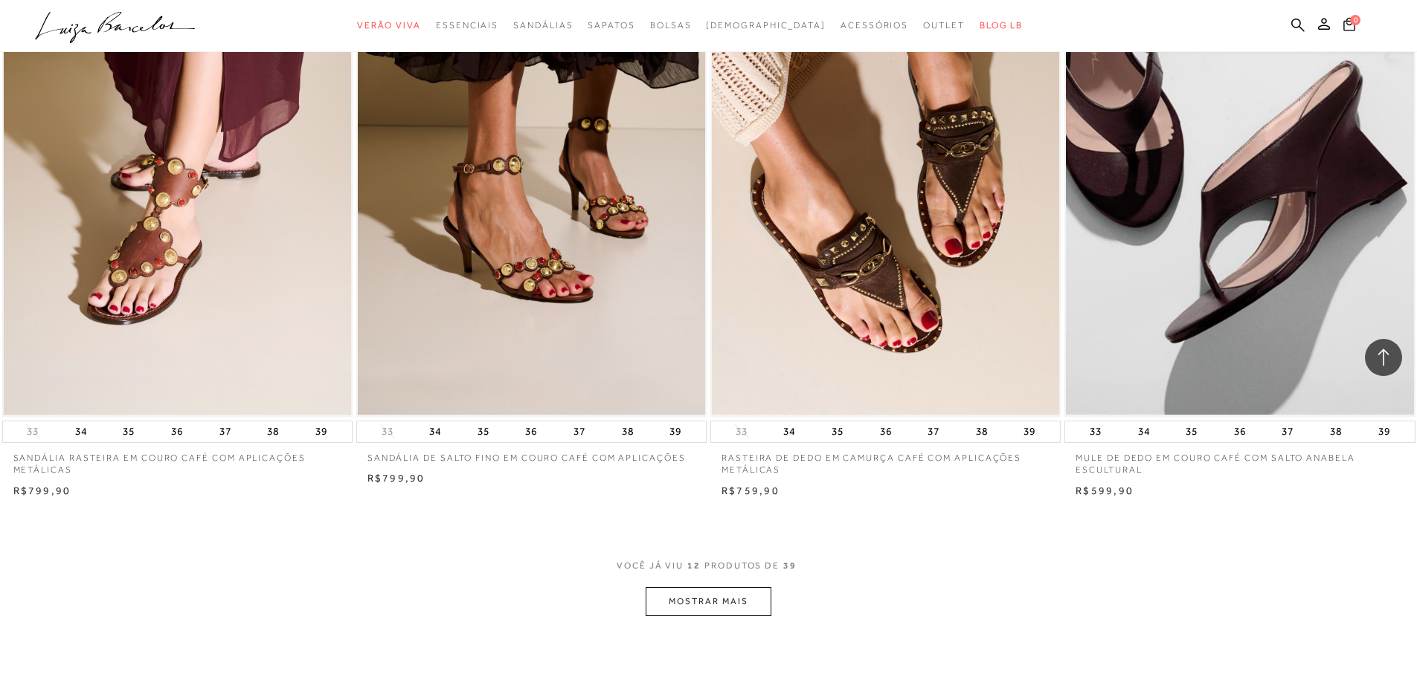
click at [757, 596] on button "MOSTRAR MAIS" at bounding box center [707, 601] width 125 height 29
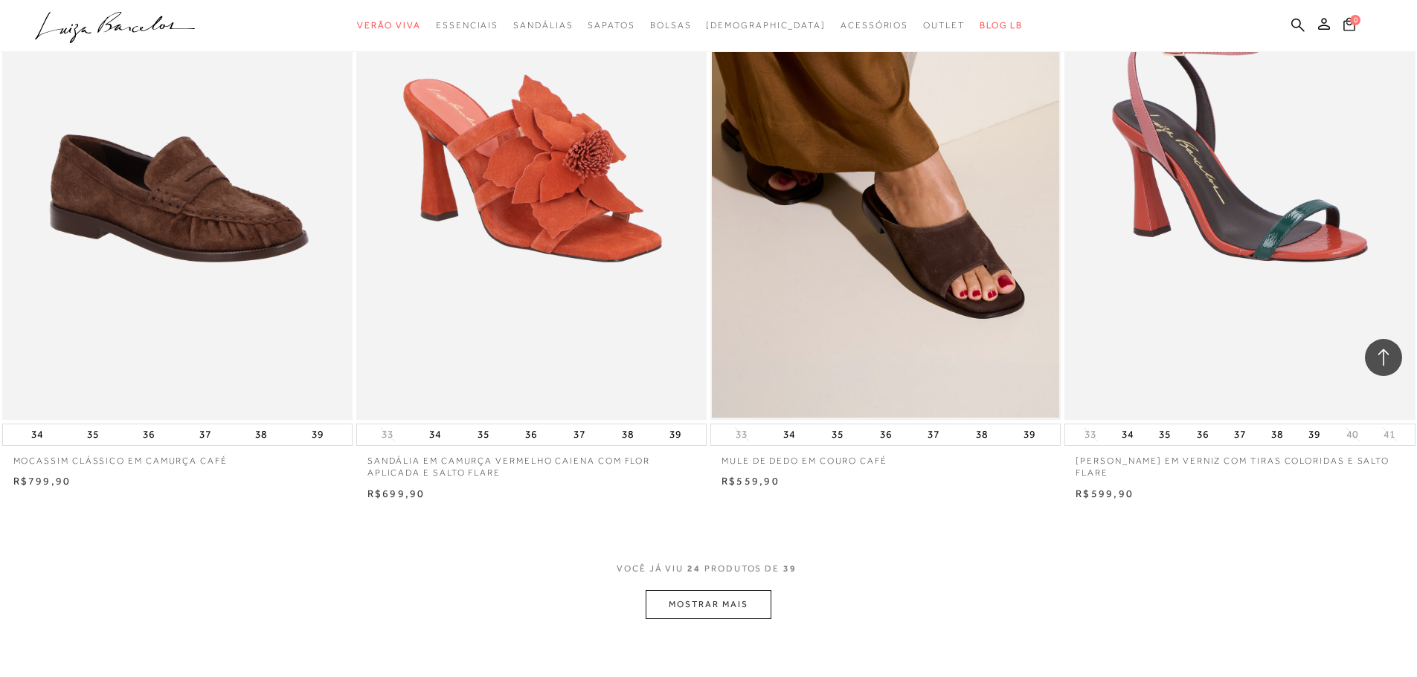
scroll to position [3495, 0]
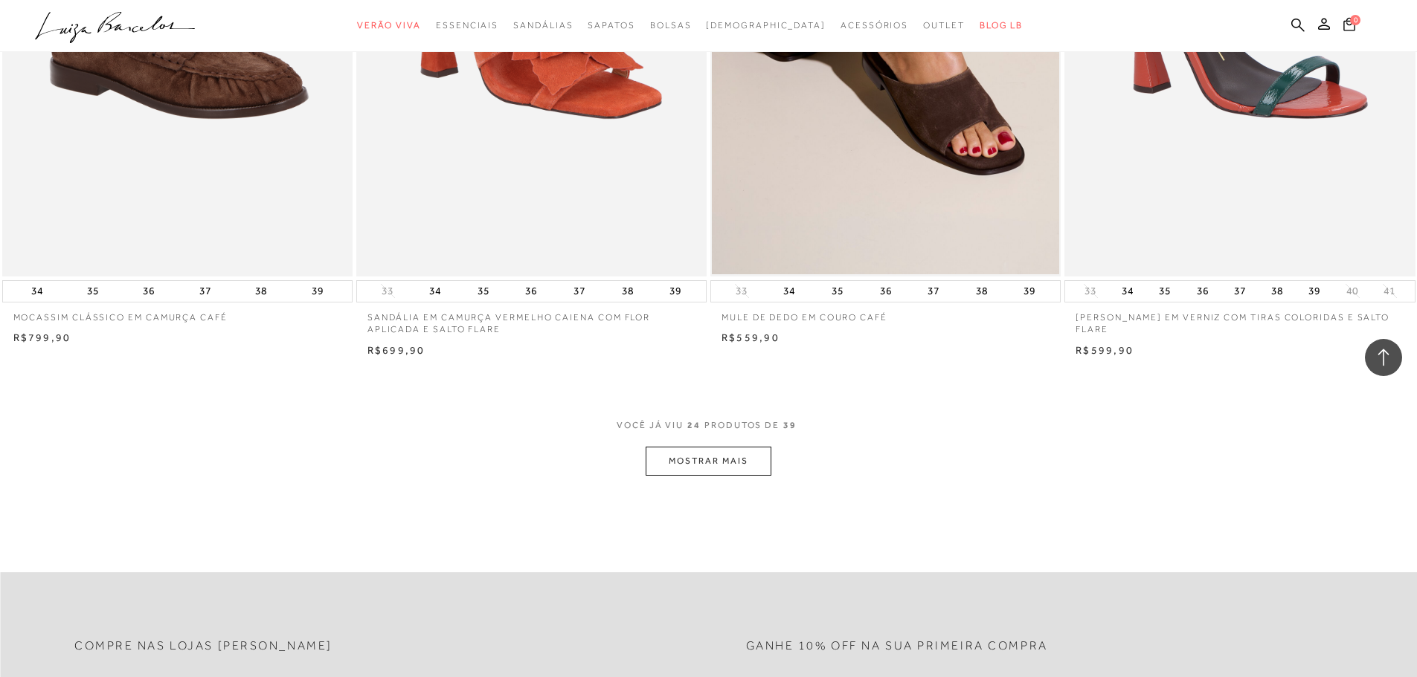
click at [747, 454] on button "MOSTRAR MAIS" at bounding box center [707, 461] width 125 height 29
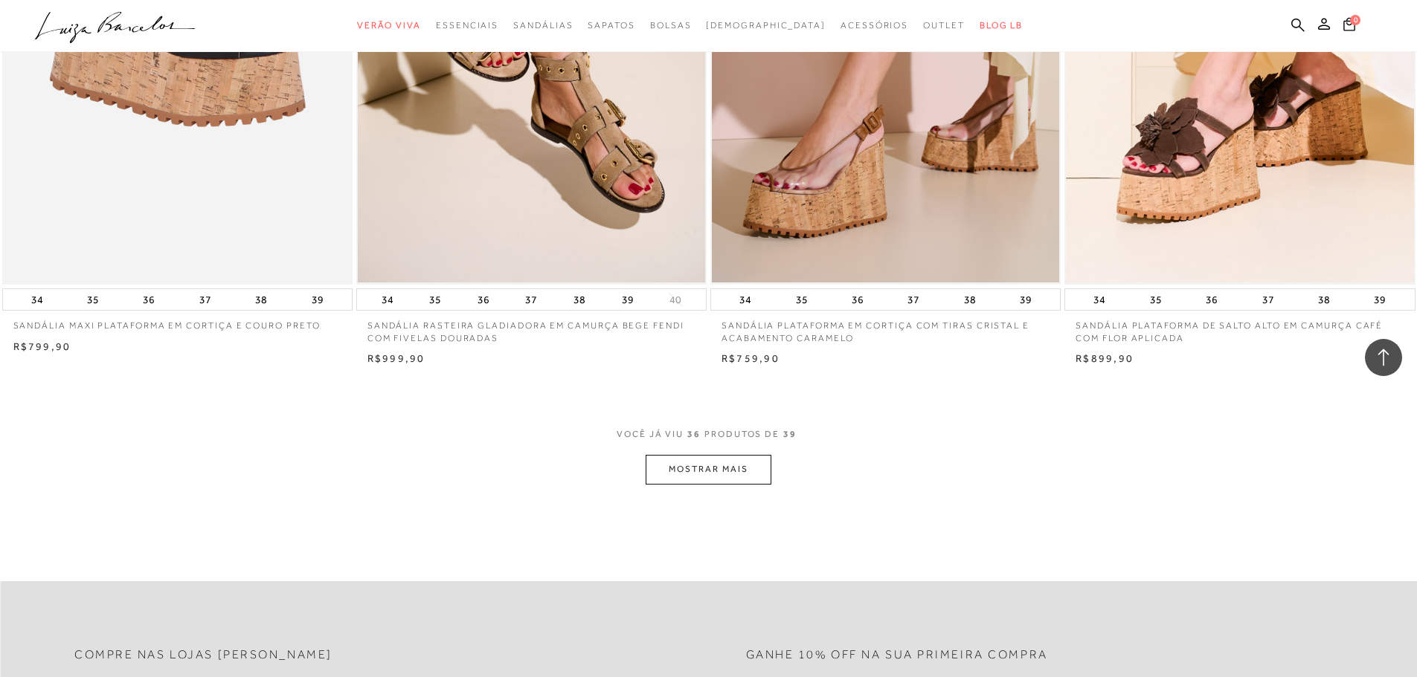
scroll to position [5429, 0]
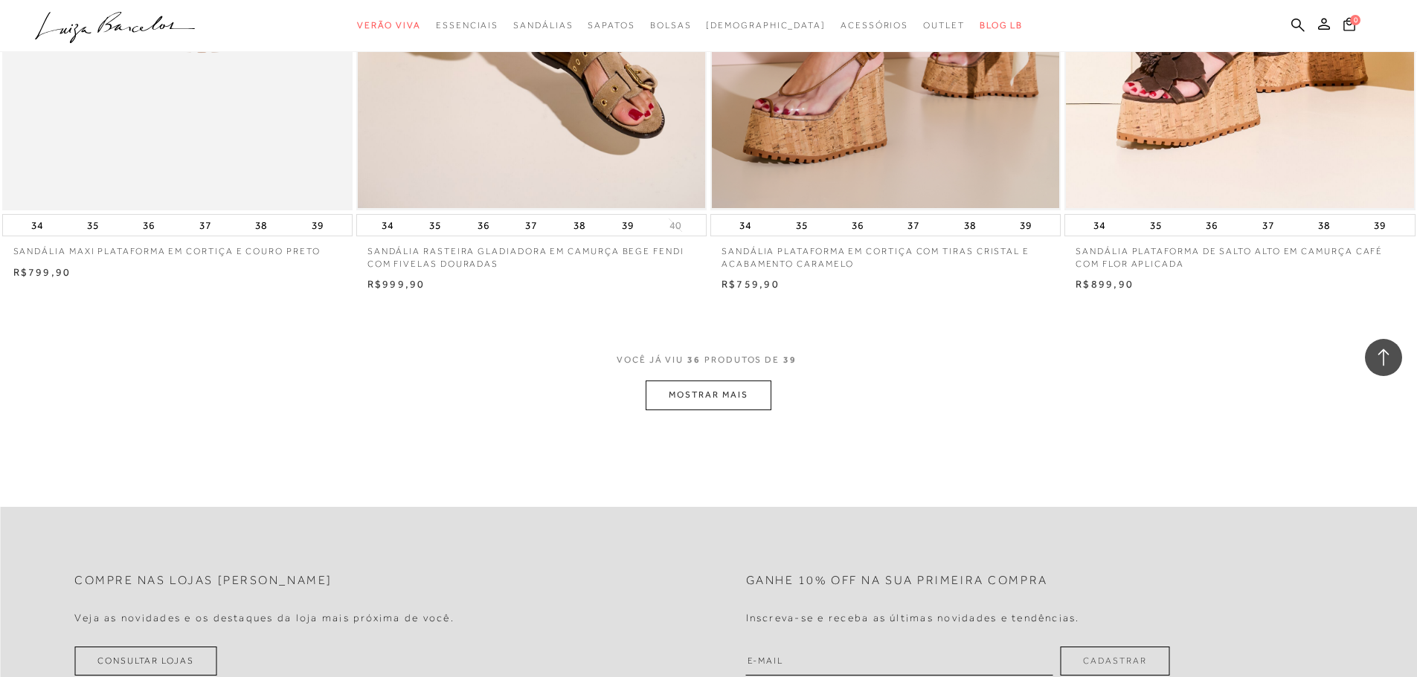
click at [701, 400] on button "MOSTRAR MAIS" at bounding box center [707, 395] width 125 height 29
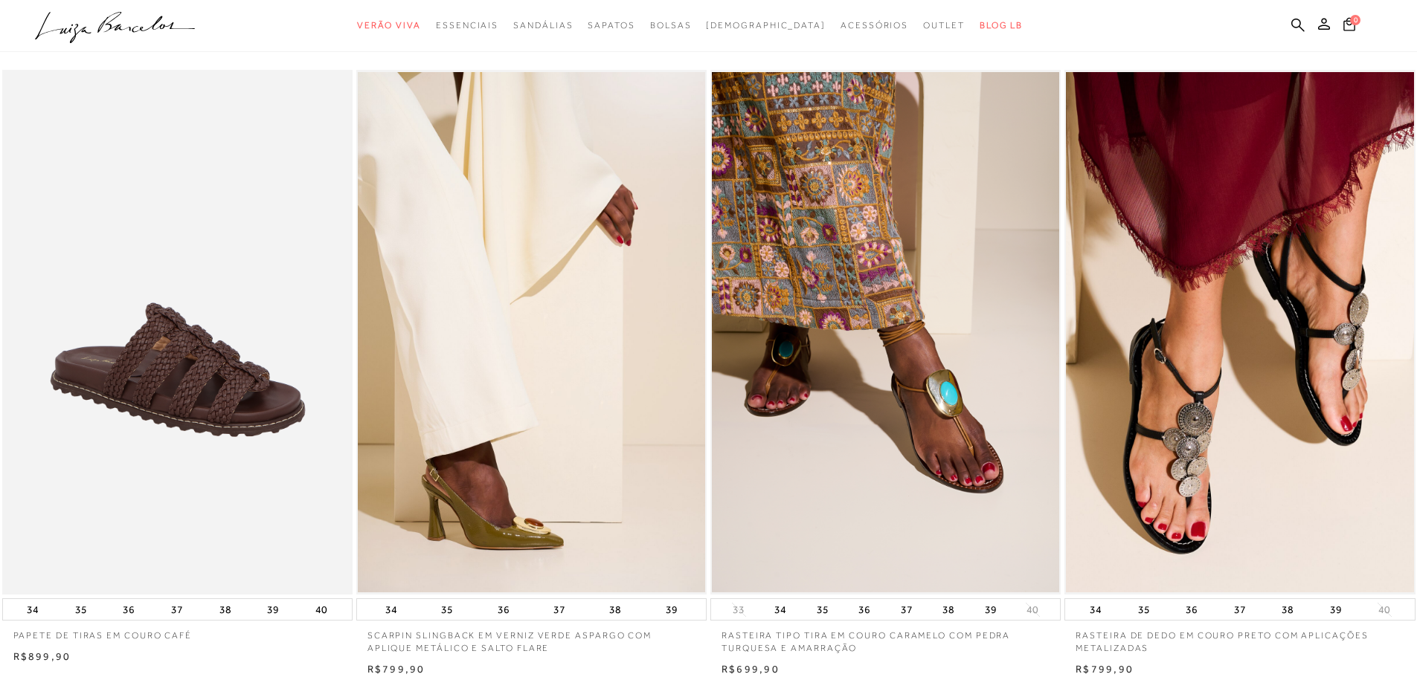
scroll to position [0, 0]
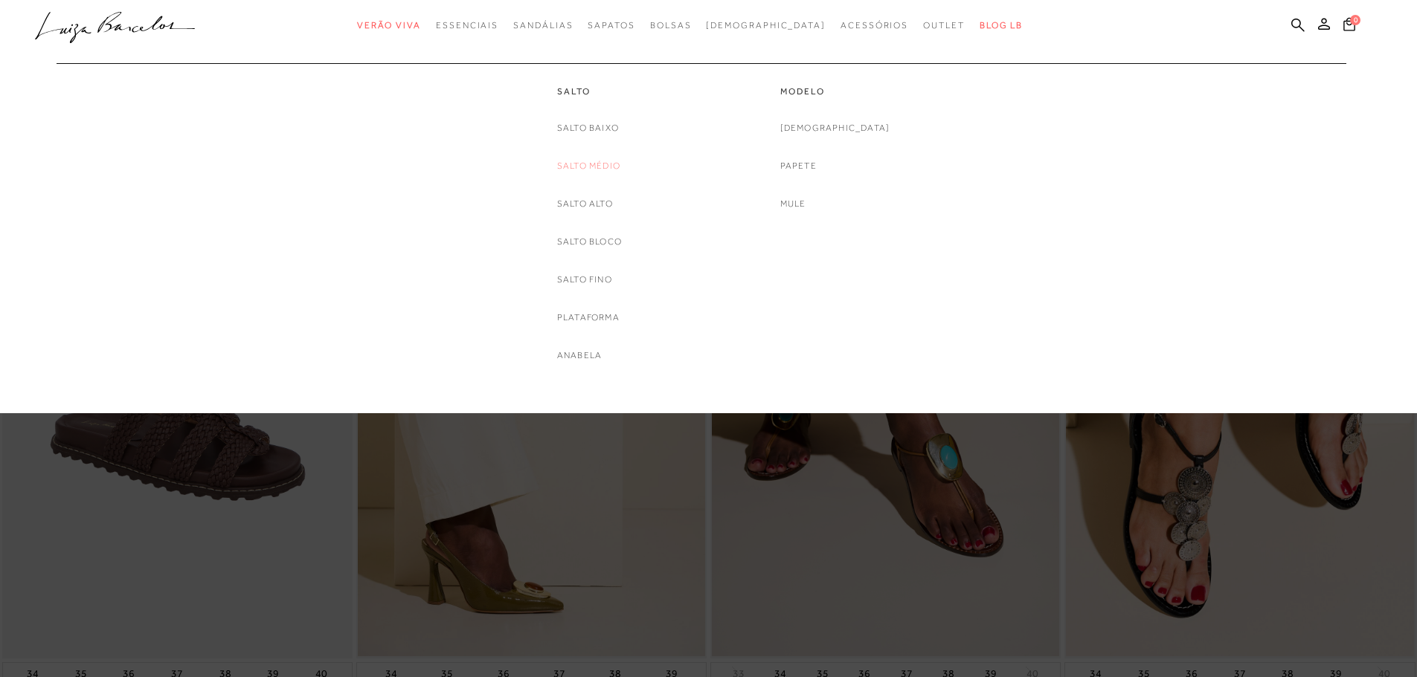
click at [600, 171] on link "Salto Médio" at bounding box center [588, 166] width 63 height 16
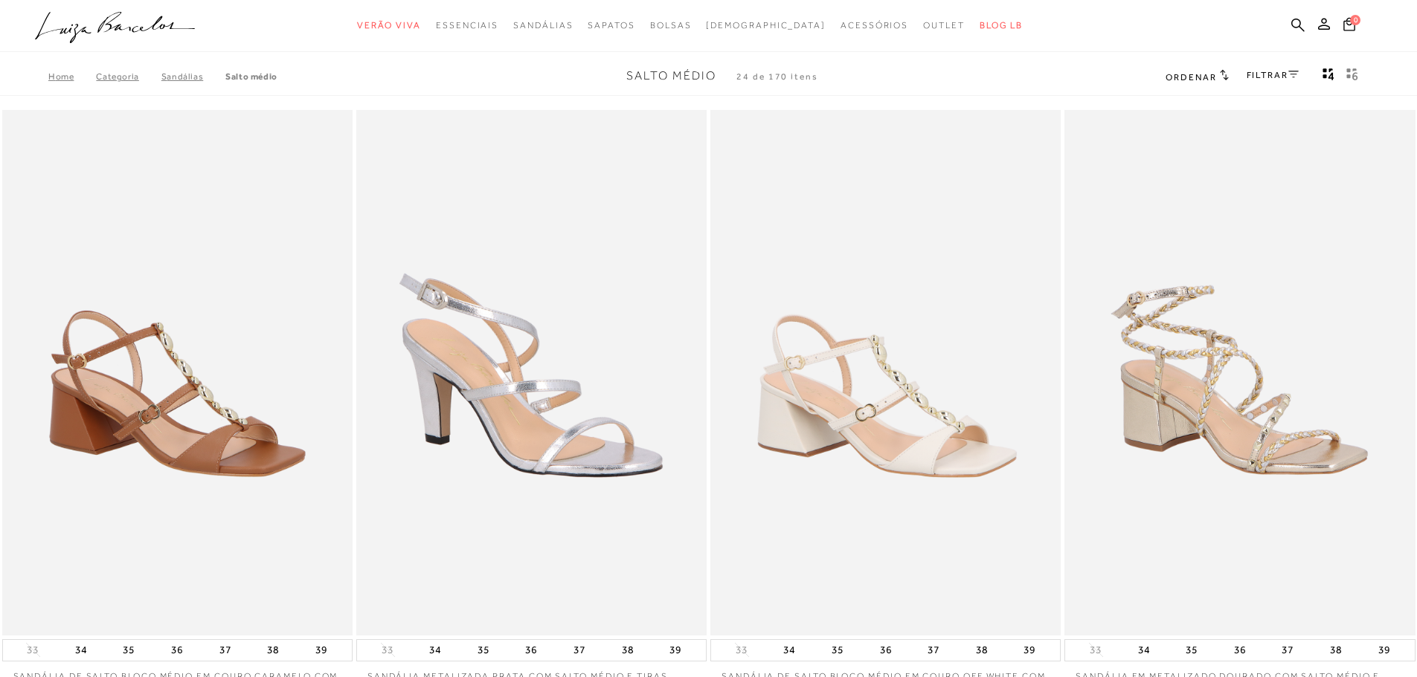
click at [1275, 76] on link "FILTRAR" at bounding box center [1272, 75] width 52 height 10
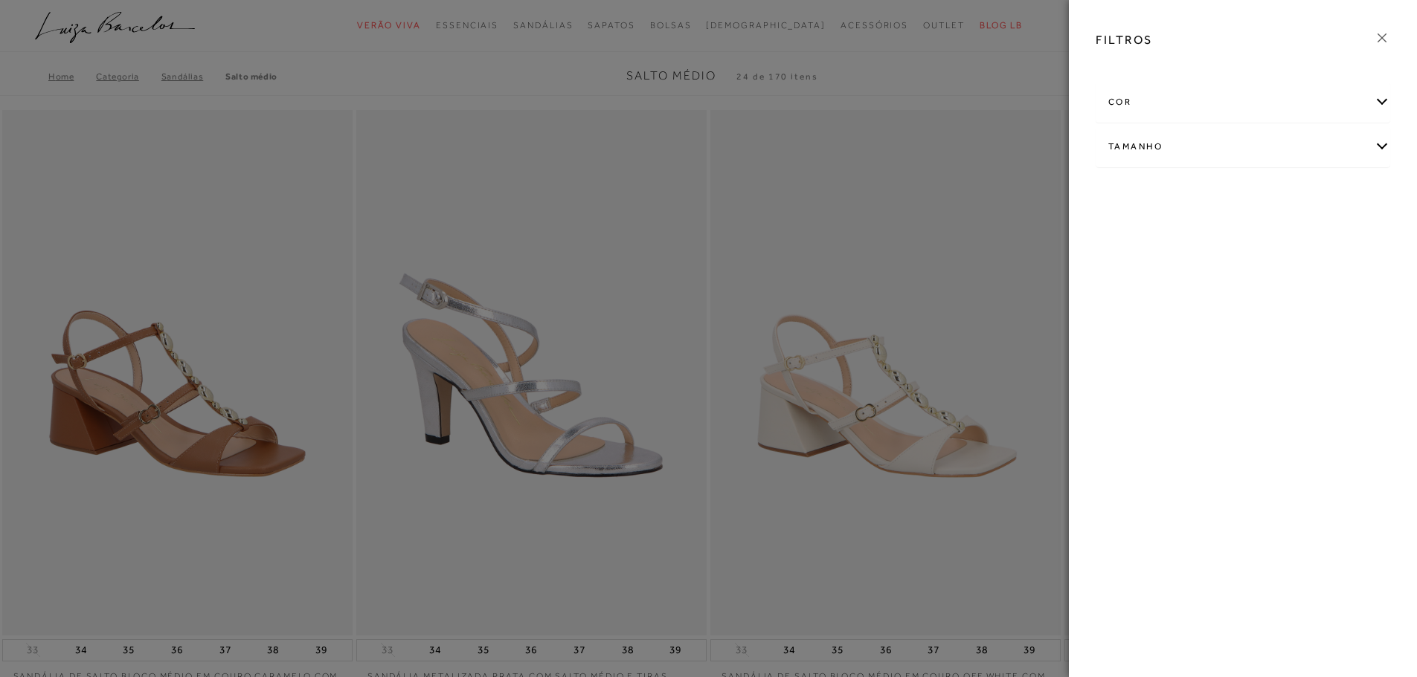
click at [1203, 141] on div "Tamanho" at bounding box center [1242, 146] width 293 height 39
click at [1172, 191] on label "34" at bounding box center [1167, 195] width 34 height 32
click at [1162, 191] on input "34" at bounding box center [1154, 197] width 15 height 15
checkbox input "true"
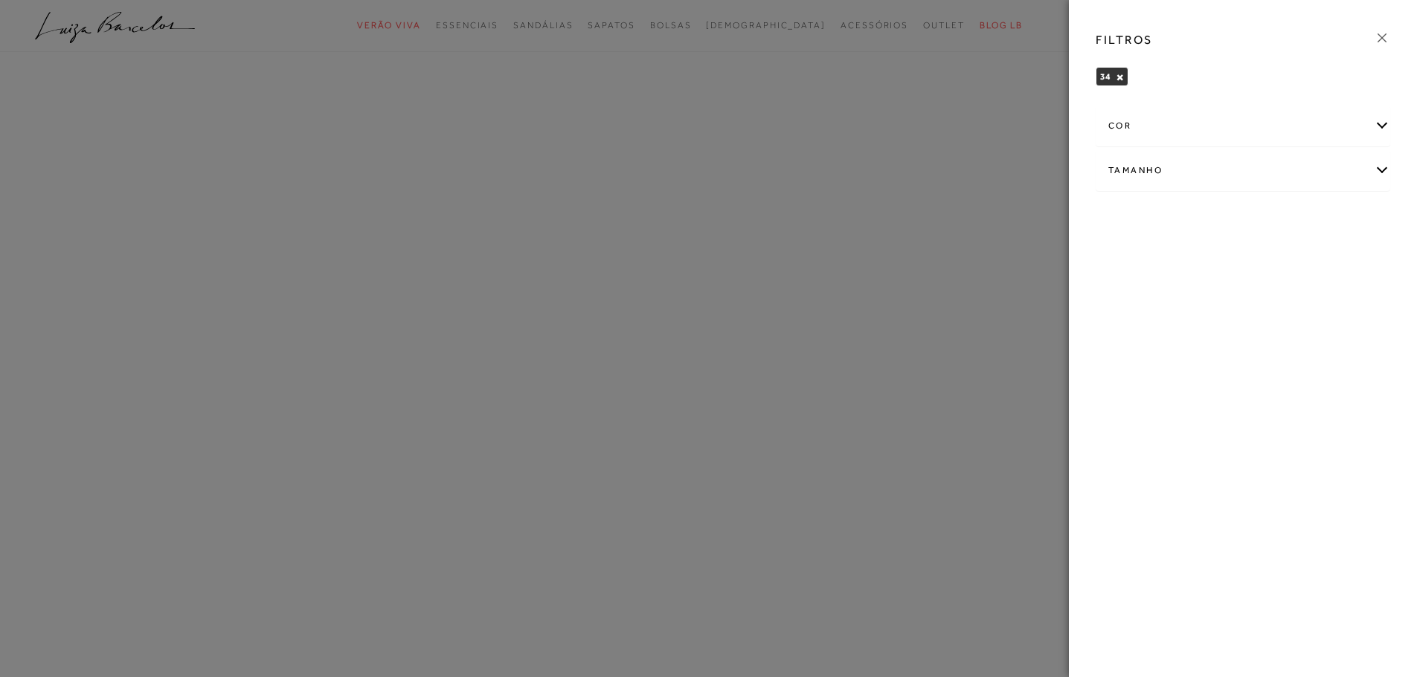
click at [1031, 28] on div at bounding box center [708, 338] width 1417 height 677
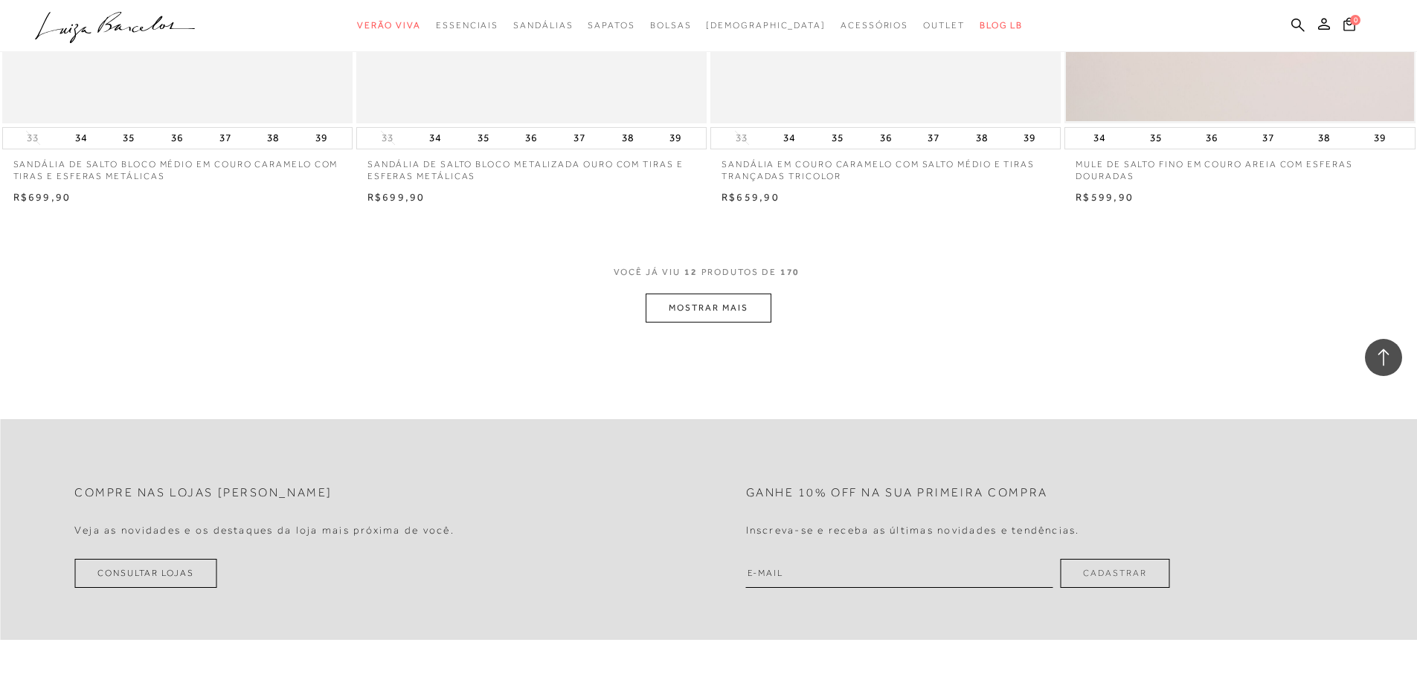
scroll to position [1785, 0]
click at [744, 311] on button "MOSTRAR MAIS" at bounding box center [707, 304] width 125 height 29
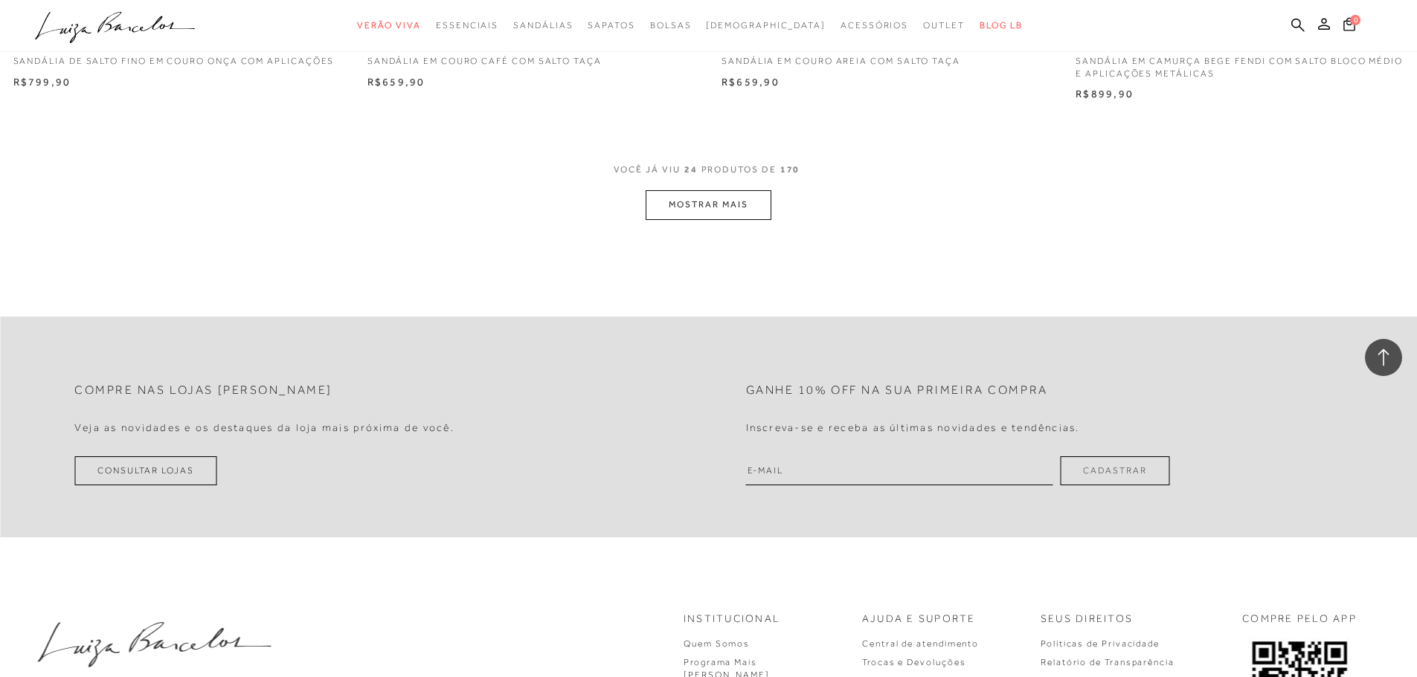
scroll to position [3793, 0]
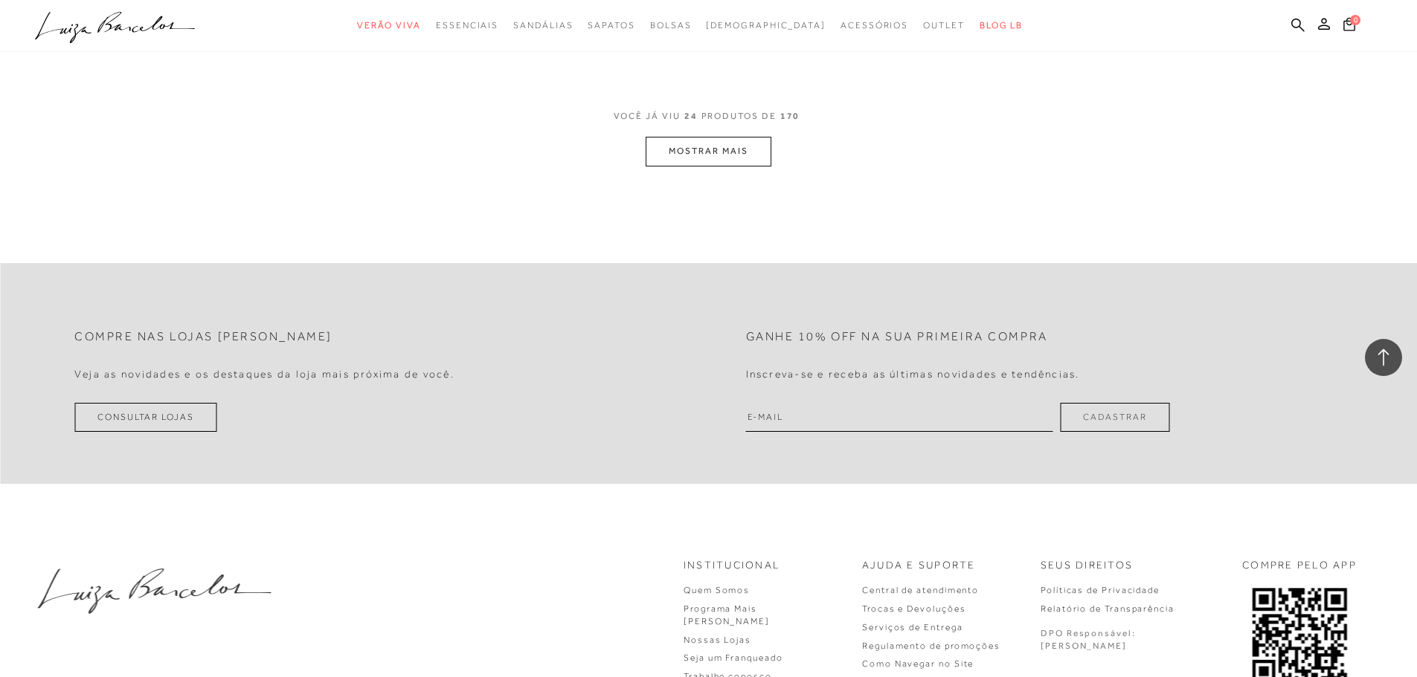
click at [741, 151] on button "MOSTRAR MAIS" at bounding box center [707, 151] width 125 height 29
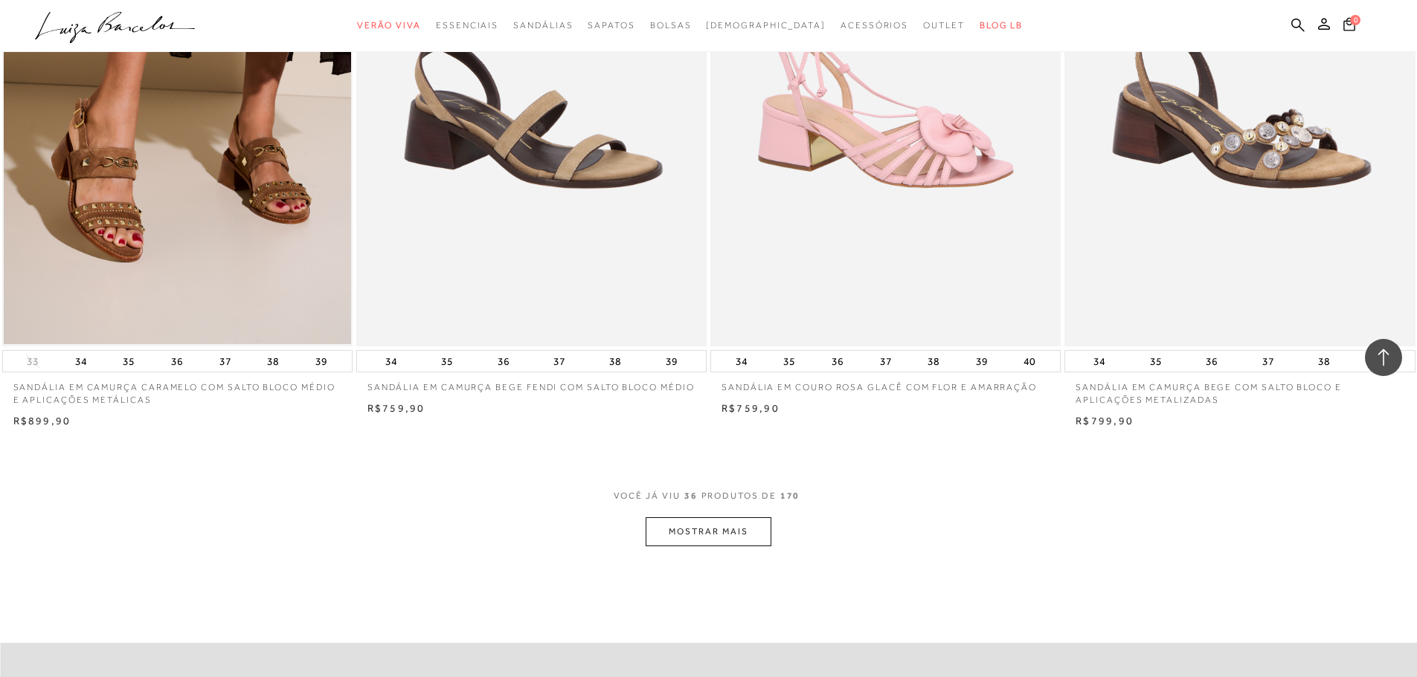
scroll to position [5503, 0]
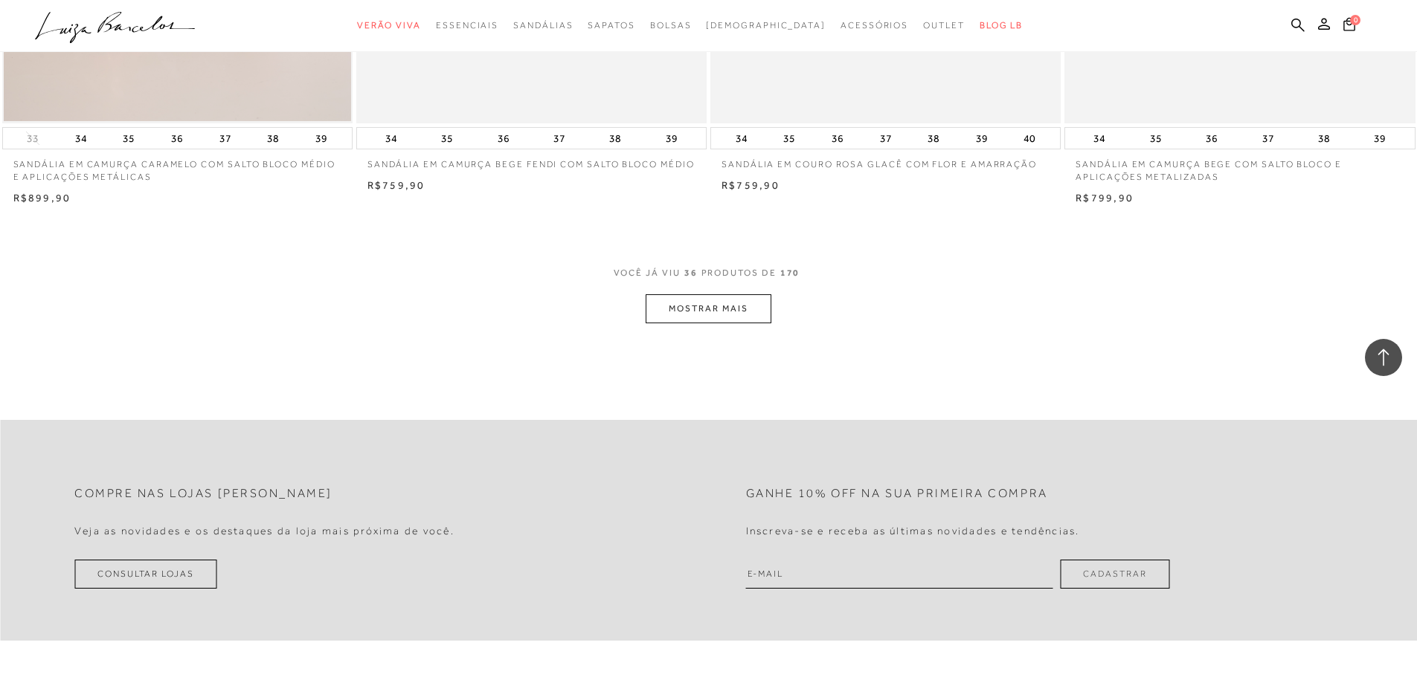
click at [676, 315] on button "MOSTRAR MAIS" at bounding box center [707, 308] width 125 height 29
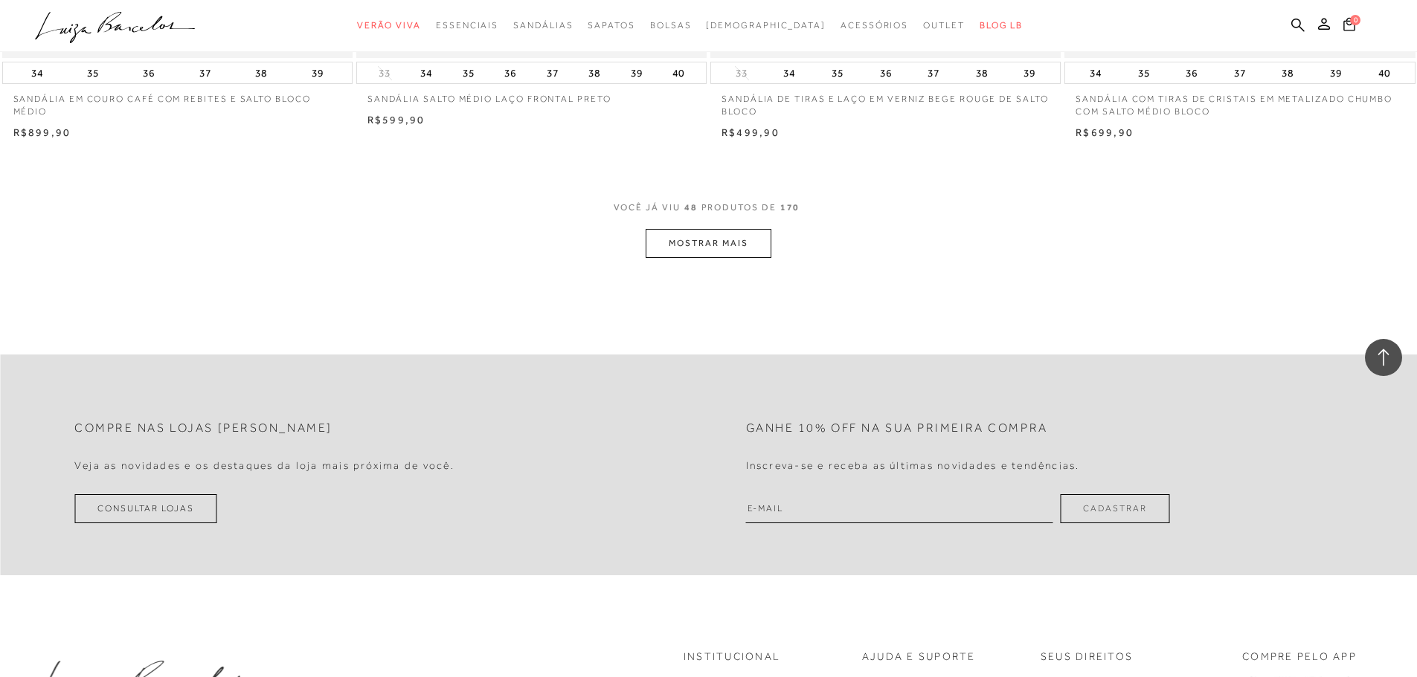
scroll to position [7436, 0]
click at [735, 248] on button "MOSTRAR MAIS" at bounding box center [707, 242] width 125 height 29
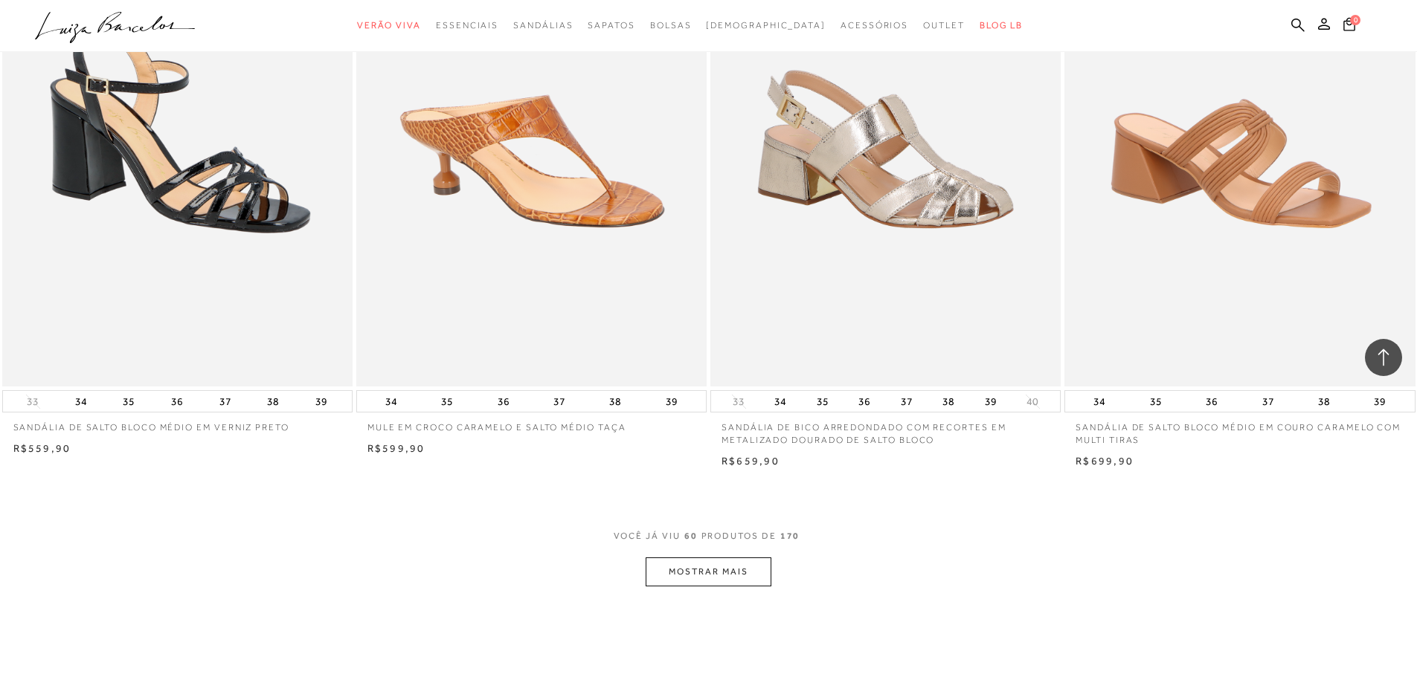
scroll to position [8998, 0]
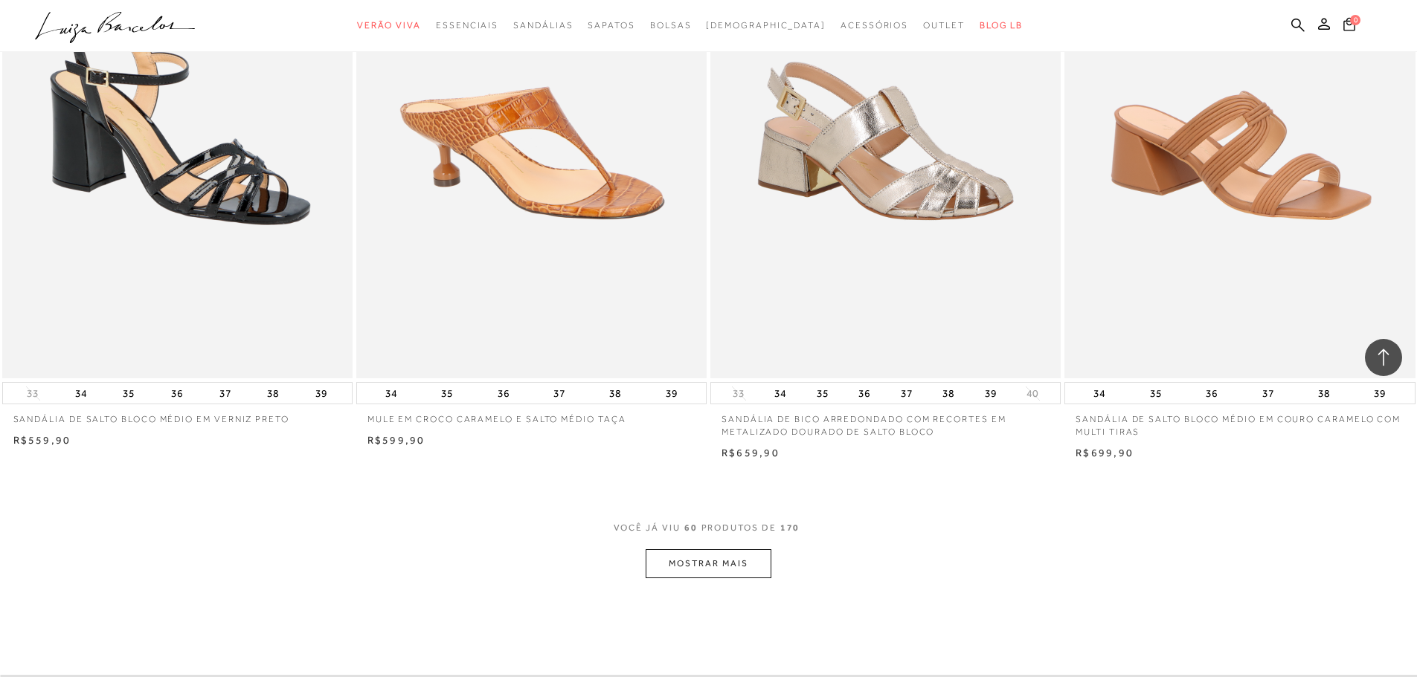
click at [738, 571] on button "MOSTRAR MAIS" at bounding box center [707, 564] width 125 height 29
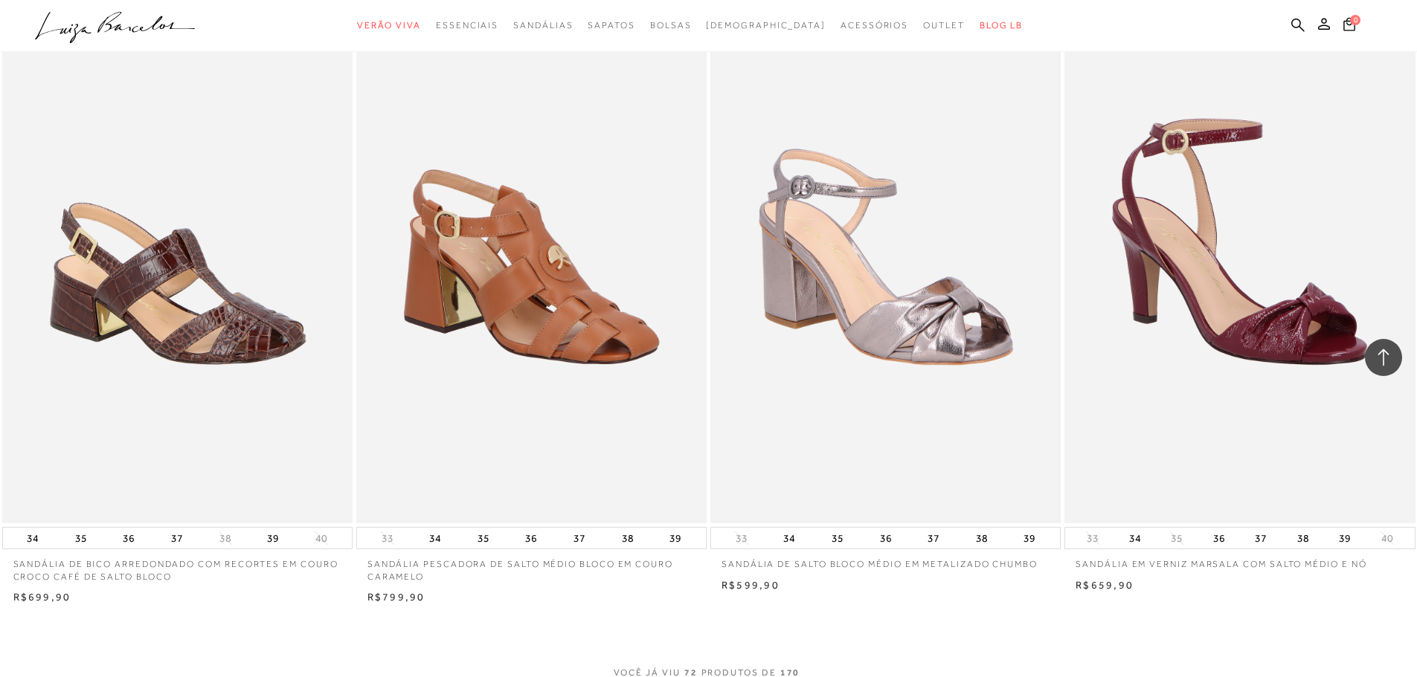
scroll to position [11006, 0]
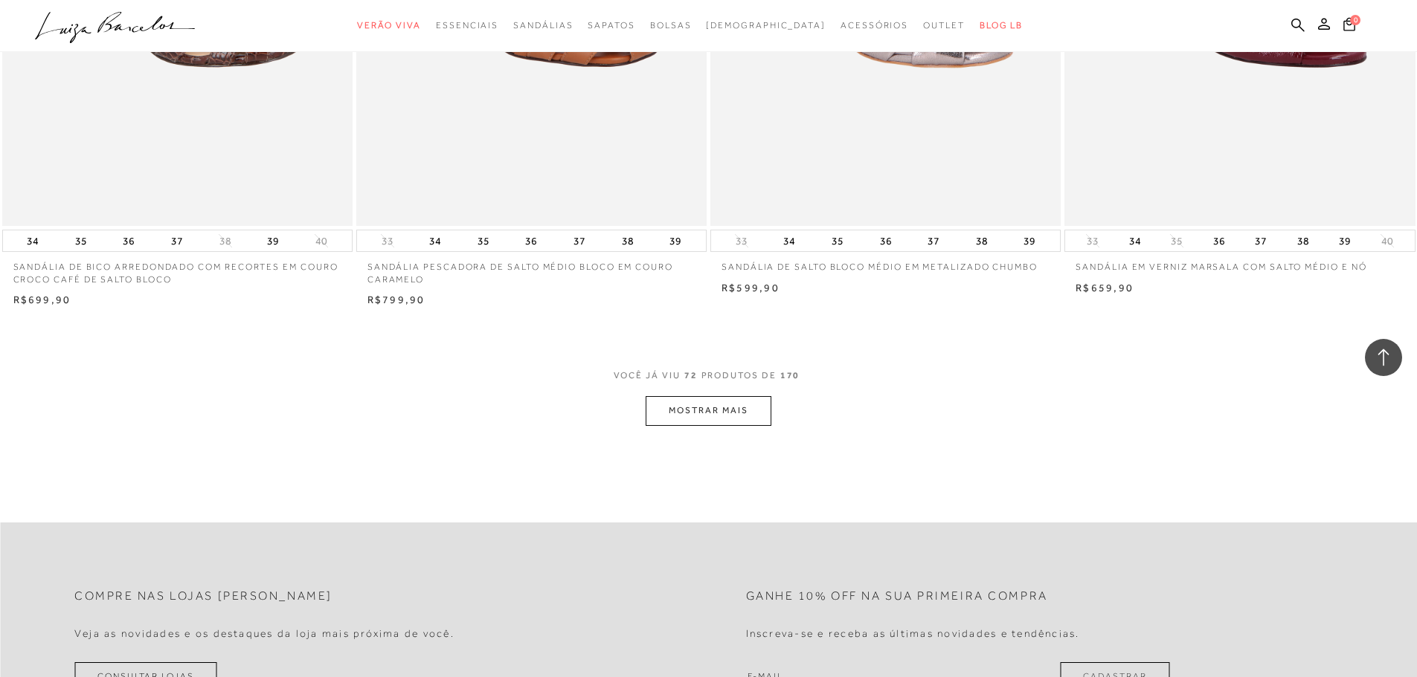
click at [712, 414] on button "MOSTRAR MAIS" at bounding box center [707, 410] width 125 height 29
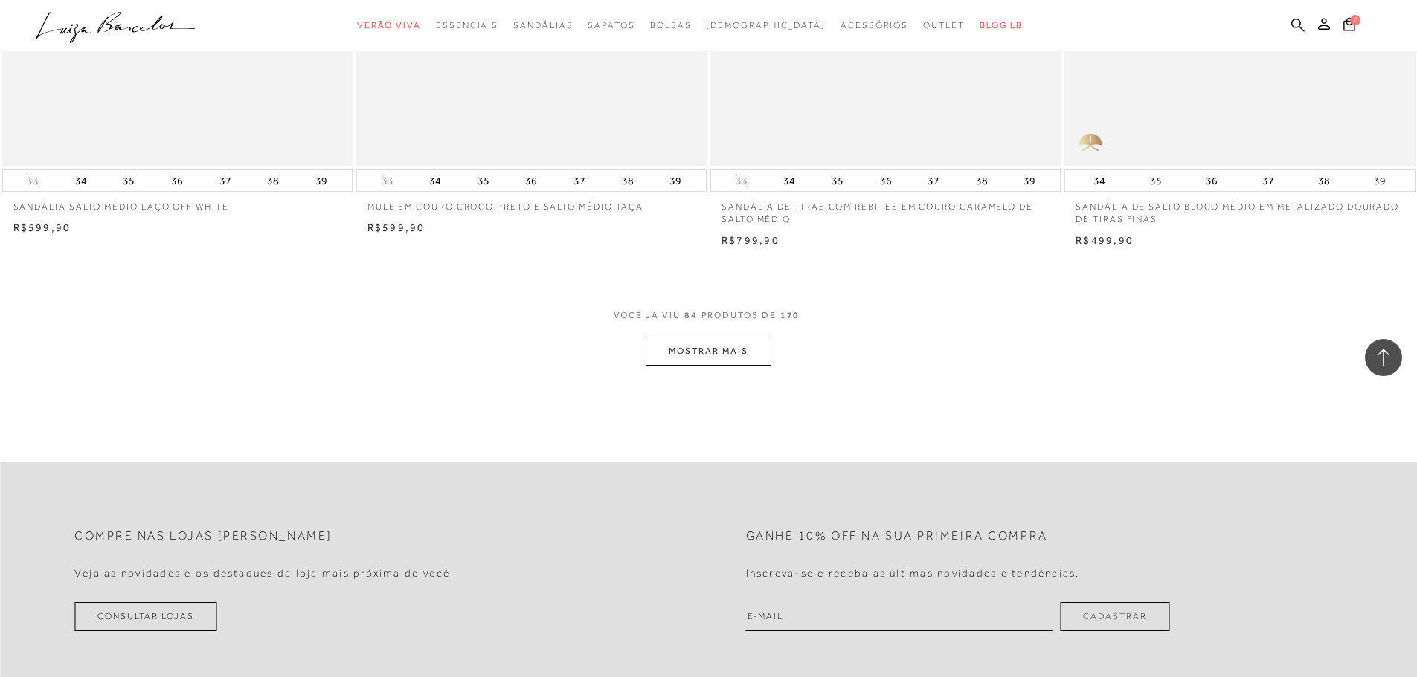
scroll to position [12939, 0]
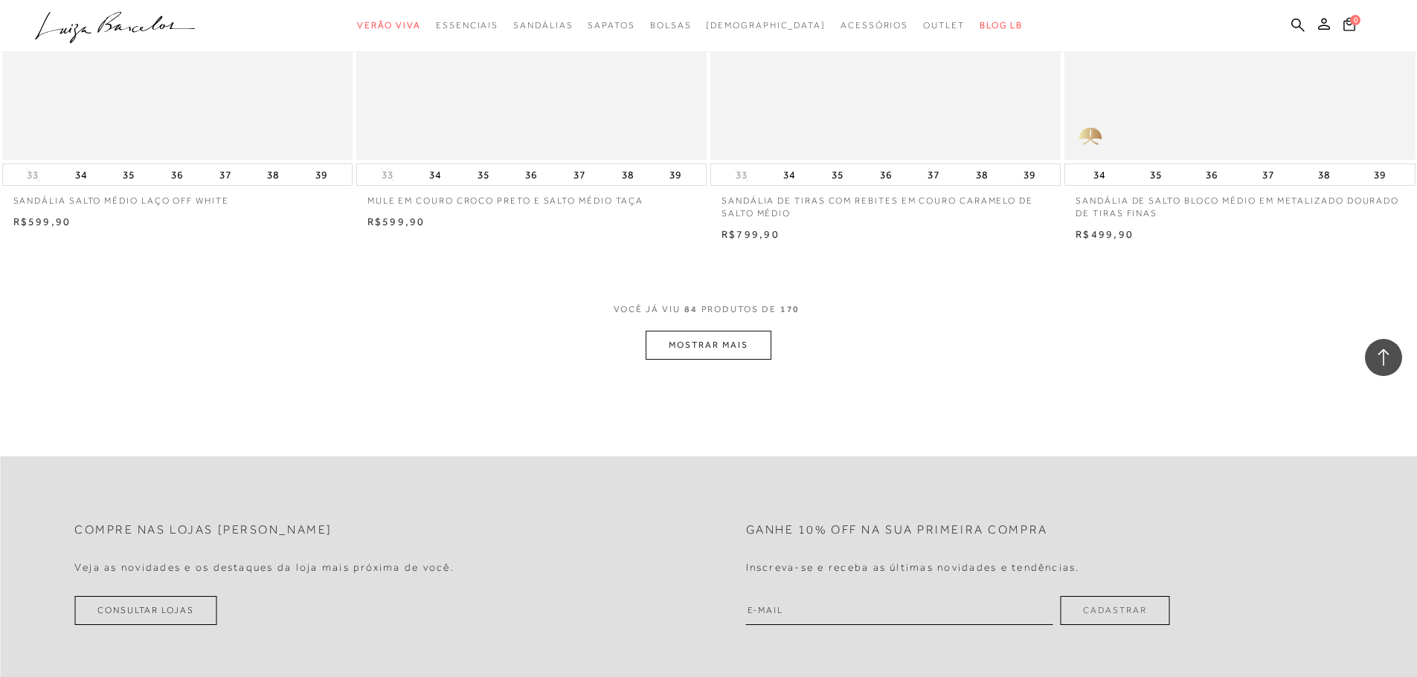
click at [713, 351] on button "MOSTRAR MAIS" at bounding box center [707, 345] width 125 height 29
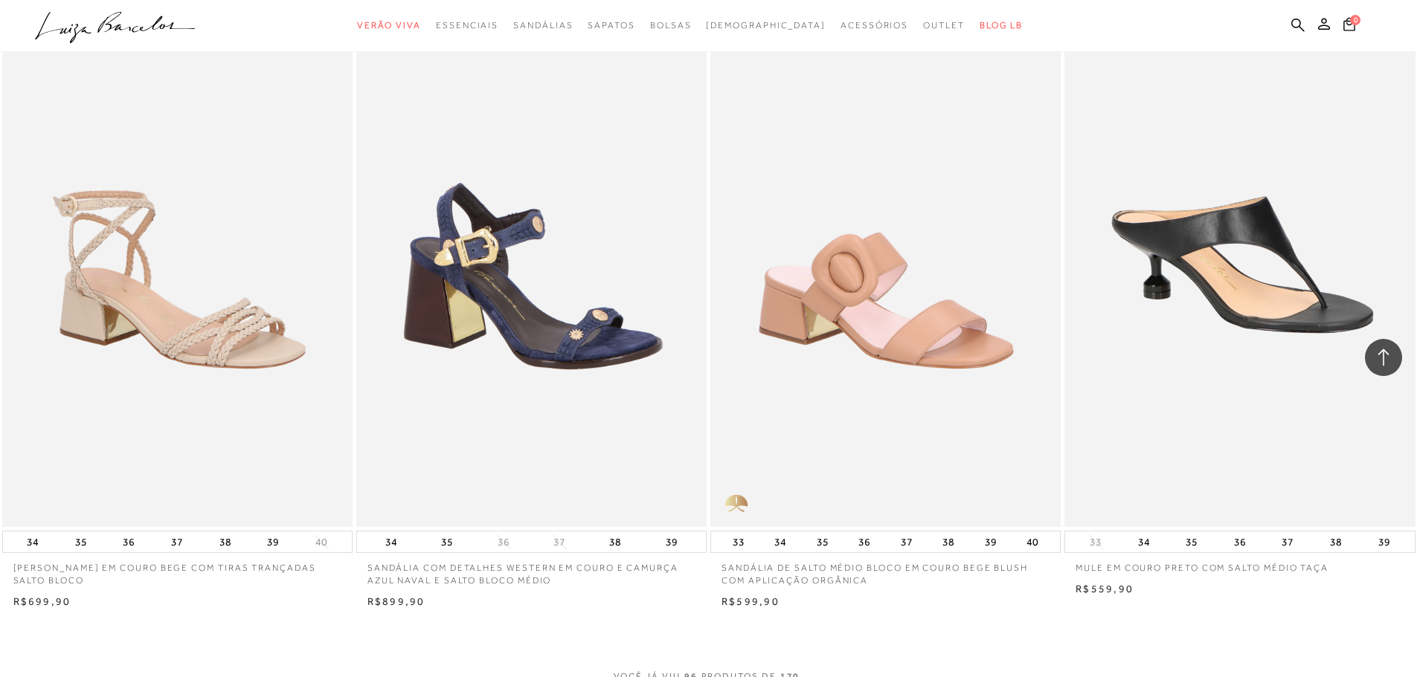
scroll to position [14575, 0]
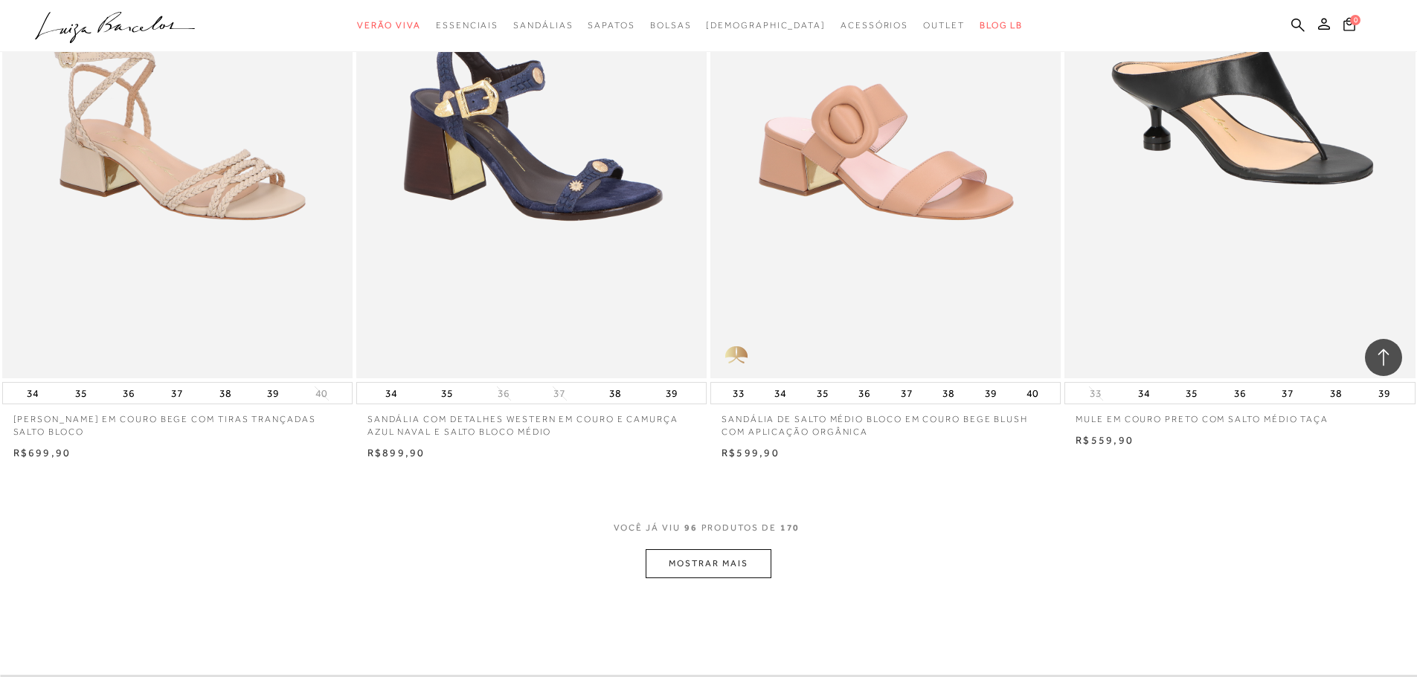
click at [712, 561] on button "MOSTRAR MAIS" at bounding box center [707, 564] width 125 height 29
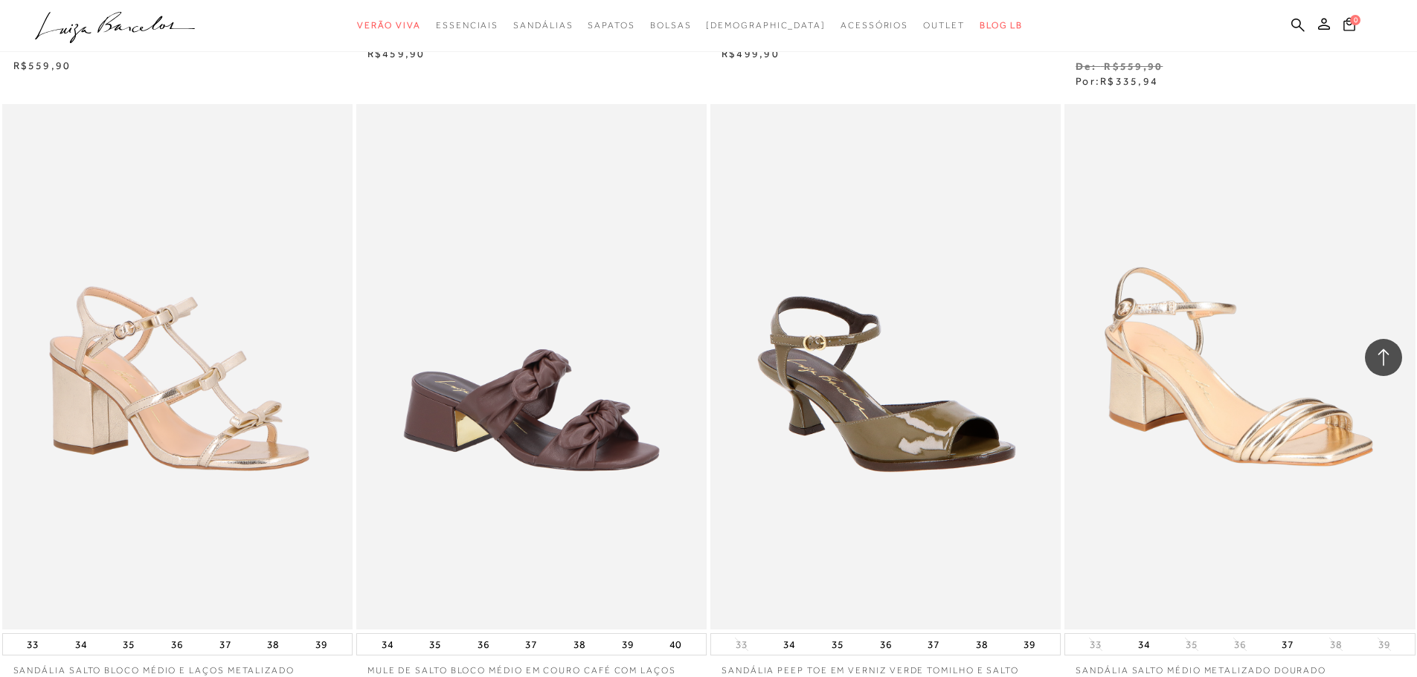
scroll to position [16211, 0]
